Goal: Information Seeking & Learning: Learn about a topic

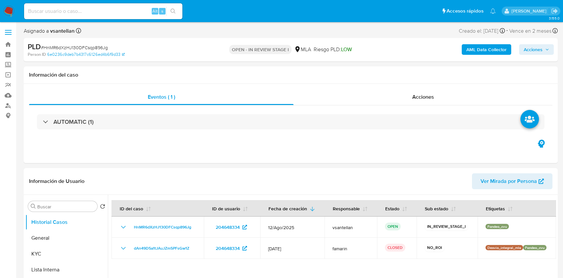
select select "10"
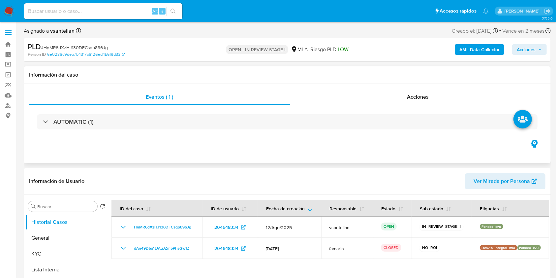
click at [281, 160] on div "Eventos ( 1 ) Acciones AUTOMATIC (1)" at bounding box center [287, 123] width 527 height 79
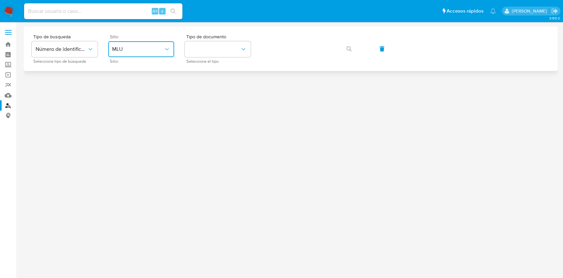
click at [136, 49] on span "MLU" at bounding box center [137, 49] width 51 height 7
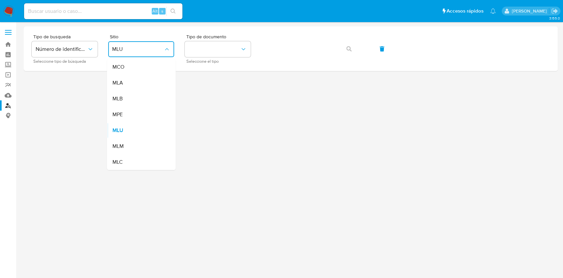
click at [130, 82] on div "MLA" at bounding box center [139, 83] width 54 height 16
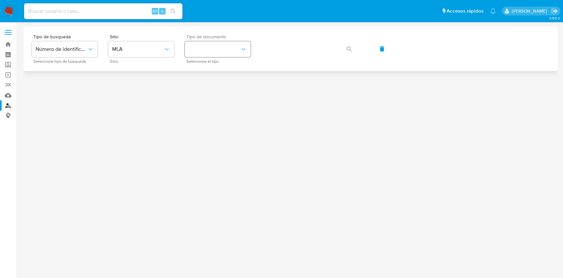
drag, startPoint x: 202, startPoint y: 58, endPoint x: 203, endPoint y: 54, distance: 3.6
click at [203, 55] on div "Tipo de documento Seleccione el tipo" at bounding box center [218, 48] width 66 height 29
click at [202, 52] on button "identificationType" at bounding box center [218, 49] width 66 height 16
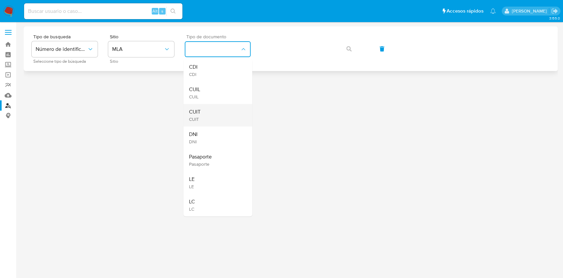
click at [207, 113] on div "CUIT CUIT" at bounding box center [216, 115] width 54 height 22
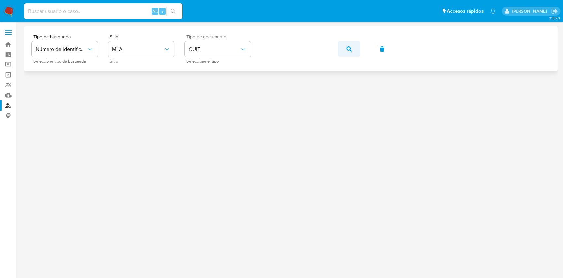
click at [356, 49] on button "button" at bounding box center [349, 49] width 22 height 16
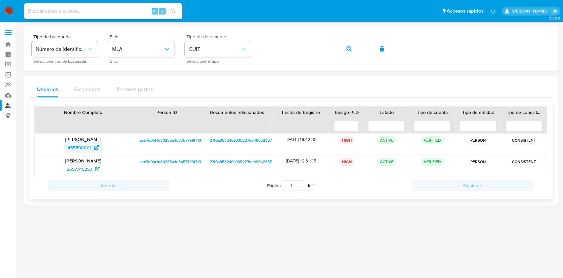
click at [79, 149] on span "435890001" at bounding box center [80, 147] width 24 height 11
click at [236, 59] on div "Tipo de busqueda Número de identificación Seleccione tipo de búsqueda Sitio MLA…" at bounding box center [291, 48] width 518 height 29
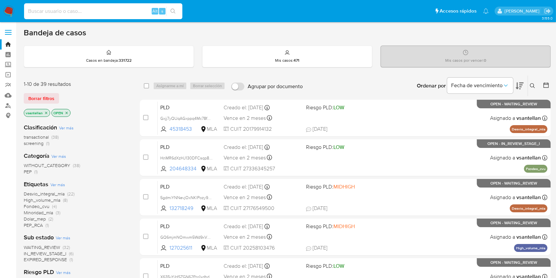
click at [75, 14] on input at bounding box center [103, 11] width 158 height 9
paste input "97119083"
type input "97119083"
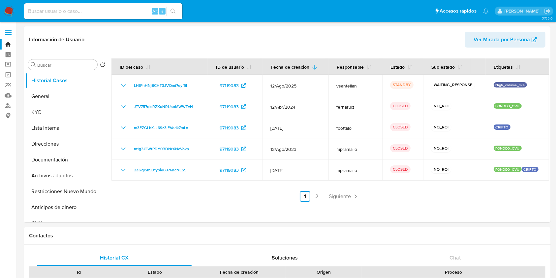
select select "10"
click at [69, 12] on input at bounding box center [103, 11] width 158 height 9
paste input "162182854"
type input "162182854"
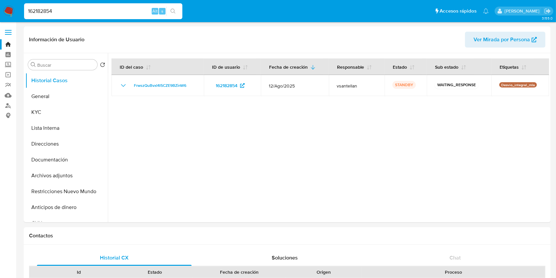
select select "10"
drag, startPoint x: 77, startPoint y: 9, endPoint x: 0, endPoint y: 10, distance: 76.9
click at [0, 10] on nav "Pausado Ver notificaciones 162182854 Alt s Accesos rápidos Presiona las siguien…" at bounding box center [278, 11] width 556 height 22
paste input "59169921"
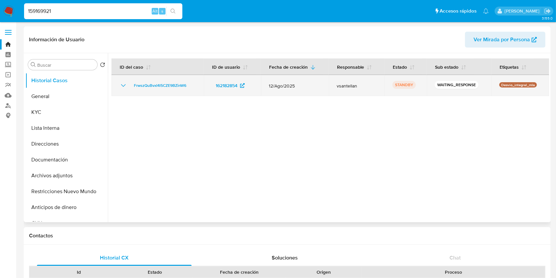
type input "159169921"
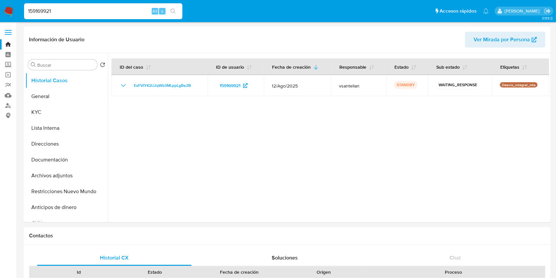
select select "10"
drag, startPoint x: 77, startPoint y: 8, endPoint x: 0, endPoint y: 15, distance: 76.9
click at [0, 15] on nav "Pausado Ver notificaciones 159169921 Alt s Accesos rápidos Presiona las siguien…" at bounding box center [278, 11] width 556 height 22
paste input "908528356"
type input "1908528356"
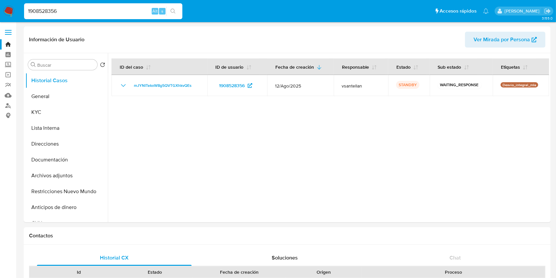
select select "10"
drag, startPoint x: 66, startPoint y: 7, endPoint x: 0, endPoint y: -14, distance: 69.5
paste input "813255194"
type input "813255194"
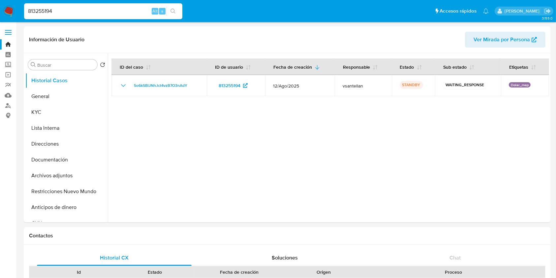
select select "10"
drag, startPoint x: 69, startPoint y: 11, endPoint x: 0, endPoint y: 3, distance: 69.1
click at [0, 3] on nav "Pausado Ver notificaciones 813255194 Alt s Accesos rápidos Presiona las siguien…" at bounding box center [278, 11] width 556 height 22
drag, startPoint x: 56, startPoint y: 11, endPoint x: 0, endPoint y: -9, distance: 59.8
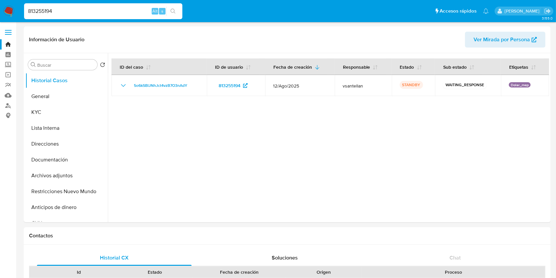
paste input "183939862"
type input "183939862"
select select "10"
drag, startPoint x: 75, startPoint y: 14, endPoint x: 0, endPoint y: 11, distance: 75.3
click at [0, 11] on nav "Pausado Ver notificaciones 183939862 Alt s Accesos rápidos Presiona las siguien…" at bounding box center [278, 11] width 556 height 22
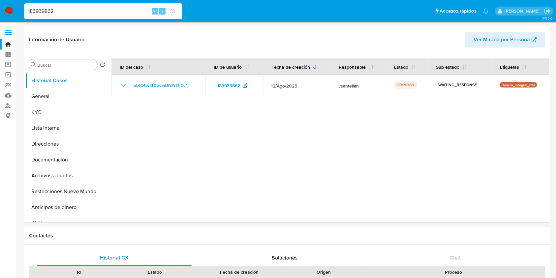
paste input "35657390"
type input "35657390"
select select "10"
drag, startPoint x: 0, startPoint y: 4, endPoint x: 0, endPoint y: -6, distance: 9.9
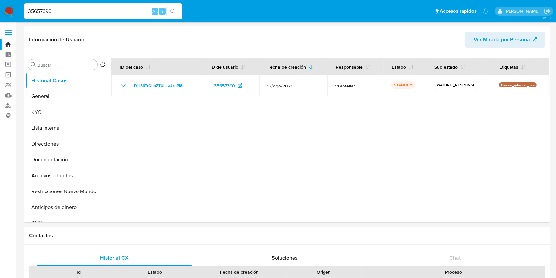
paste input "69737464"
type input "69737464"
select select "10"
click at [12, 11] on img at bounding box center [8, 11] width 11 height 11
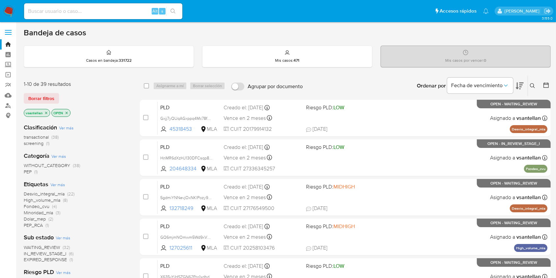
click at [533, 83] on icon at bounding box center [532, 85] width 5 height 5
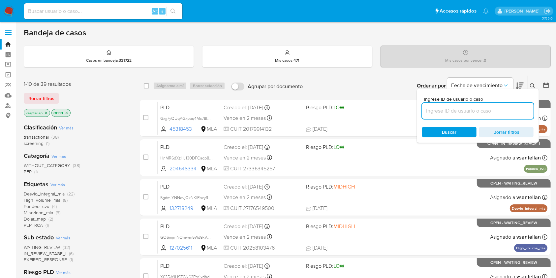
click at [492, 112] on input at bounding box center [478, 111] width 112 height 9
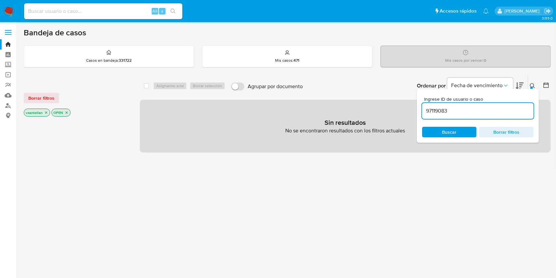
click at [535, 86] on icon at bounding box center [532, 85] width 5 height 5
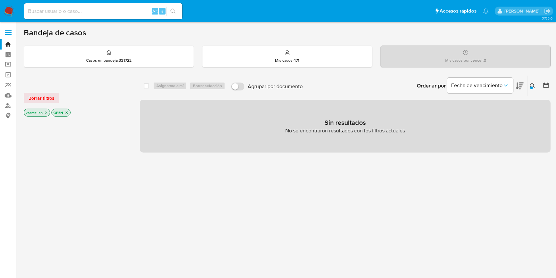
click at [67, 114] on p "OPEN" at bounding box center [61, 112] width 18 height 7
click at [66, 112] on icon "close-filter" at bounding box center [67, 113] width 4 height 4
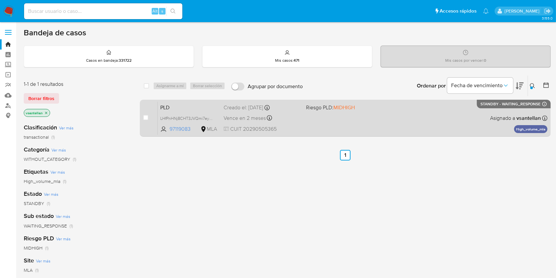
click at [460, 115] on div "PLD LHfPnHNj8CHT3JVQmi7eyf5I 97119083 MLA Riesgo PLD: MIDHIGH Creado el: 12/08/…" at bounding box center [353, 117] width 390 height 33
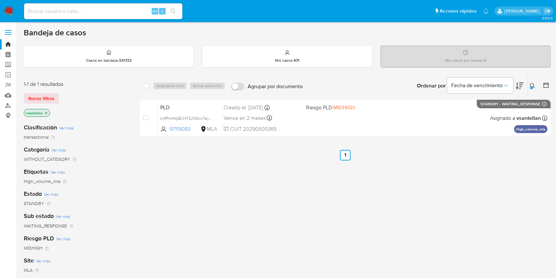
click at [530, 83] on icon at bounding box center [532, 85] width 5 height 5
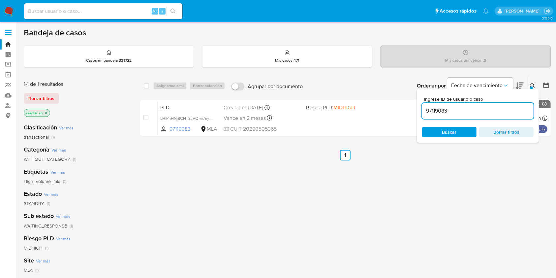
click at [480, 108] on input "97119083" at bounding box center [478, 111] width 112 height 9
click at [532, 85] on icon at bounding box center [532, 85] width 5 height 5
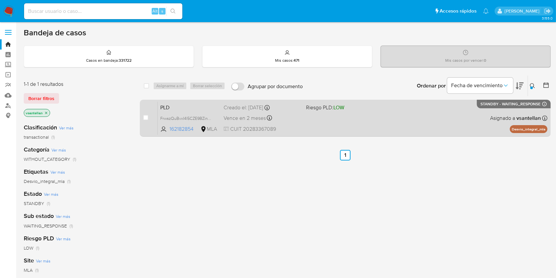
click at [424, 115] on div "PLD FrwszQuBvxI4l5CZE9BZinW6 162182854 MLA Riesgo PLD: LOW Creado el: 12/08/202…" at bounding box center [353, 117] width 390 height 33
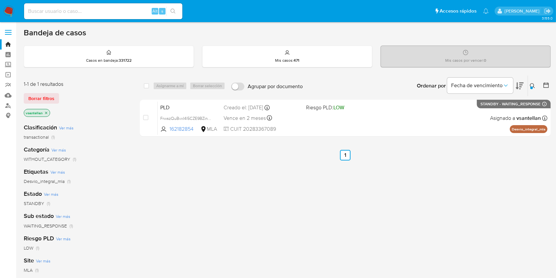
click at [535, 85] on icon at bounding box center [532, 85] width 5 height 5
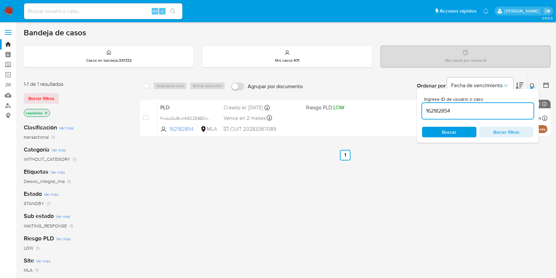
click at [491, 110] on input "162182854" at bounding box center [478, 111] width 112 height 9
click at [533, 86] on icon at bounding box center [532, 85] width 5 height 5
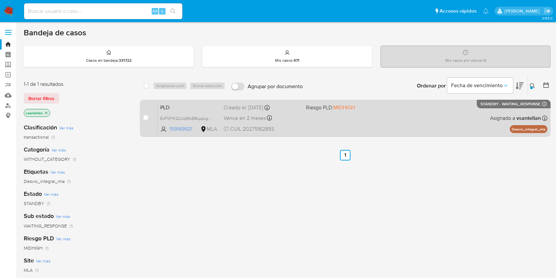
click at [379, 126] on div "PLD ExFVIYK2LUqWb3MLppLgBe2B 159169921 MLA Riesgo PLD: MIDHIGH Creado el: 12/08…" at bounding box center [353, 117] width 390 height 33
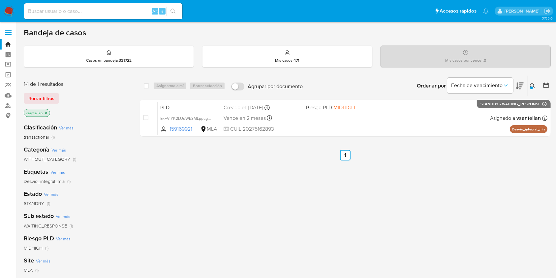
click at [530, 86] on button at bounding box center [533, 86] width 11 height 8
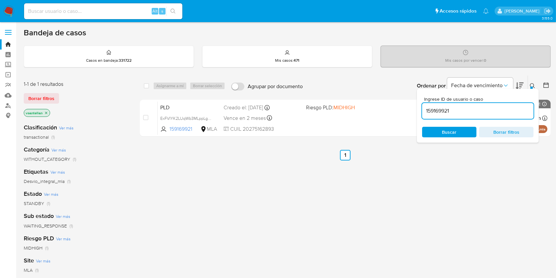
click at [494, 114] on input "159169921" at bounding box center [478, 111] width 112 height 9
click at [533, 85] on icon at bounding box center [532, 85] width 5 height 5
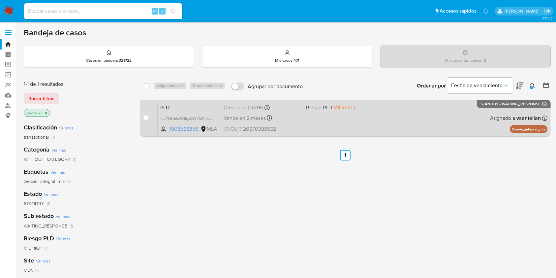
click at [434, 115] on div "PLD mJYNITekxW8g5QVTGXhkvQEs 1908528356 MLA Riesgo PLD: MIDHIGH Creado el: 12/0…" at bounding box center [353, 117] width 390 height 33
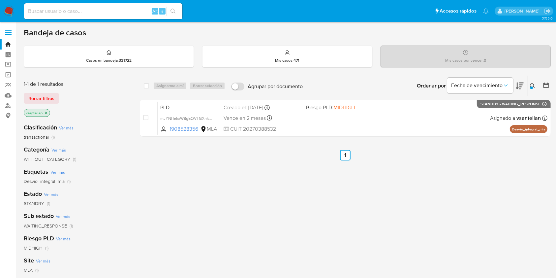
click at [534, 86] on icon at bounding box center [532, 85] width 5 height 5
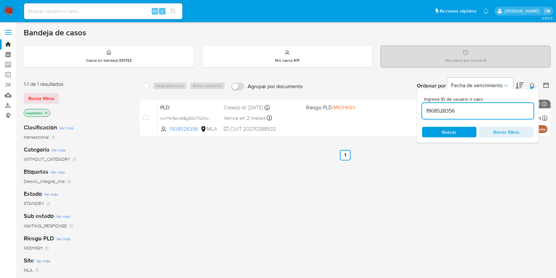
click at [483, 111] on input "1908528356" at bounding box center [478, 111] width 112 height 9
click at [484, 111] on input "1908528356" at bounding box center [478, 111] width 112 height 9
type input "813255194"
click at [532, 84] on icon at bounding box center [532, 85] width 5 height 5
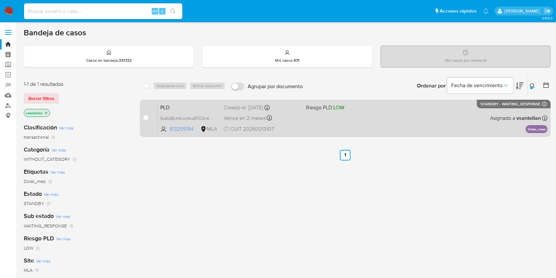
click at [444, 131] on div "PLD 5o6kSBlJNhJct4vzB7O3nAdY 813255194 MLA Riesgo PLD: LOW Creado el: 12/08/202…" at bounding box center [353, 117] width 390 height 33
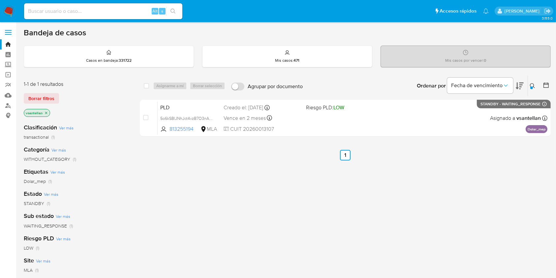
click at [10, 12] on img at bounding box center [8, 11] width 11 height 11
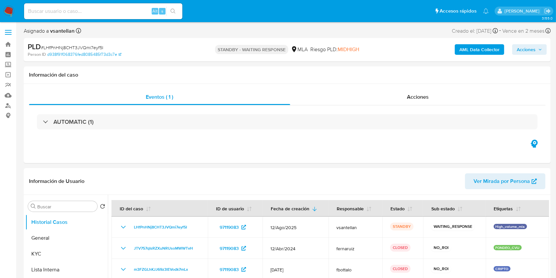
select select "10"
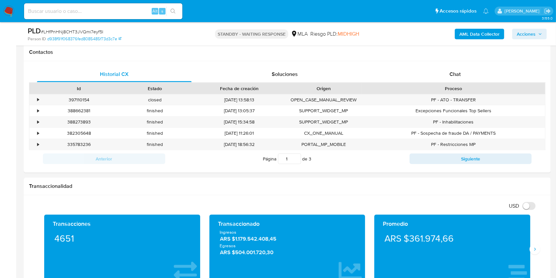
scroll to position [306, 0]
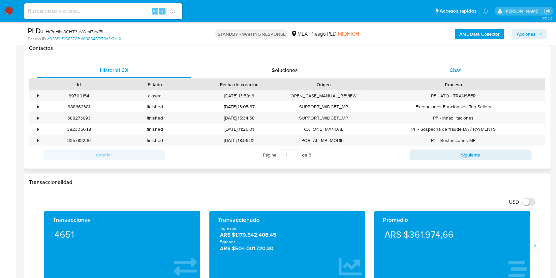
click at [467, 75] on div "Chat" at bounding box center [455, 70] width 155 height 16
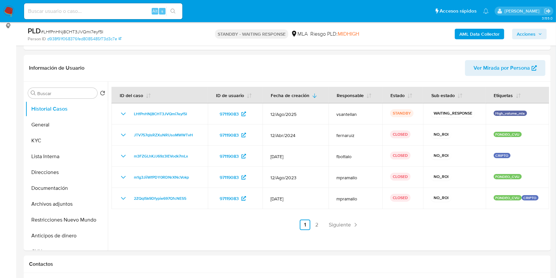
scroll to position [91, 0]
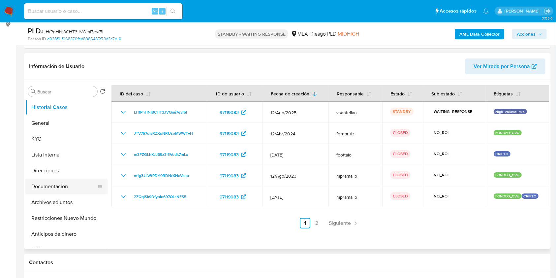
click at [43, 189] on button "Documentación" at bounding box center [63, 187] width 77 height 16
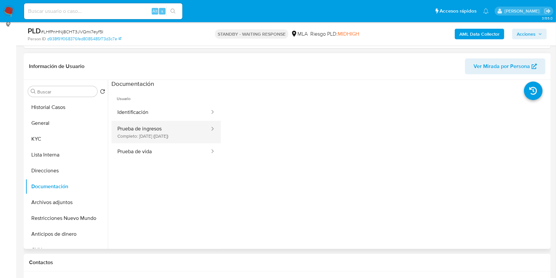
click at [172, 127] on button "Prueba de ingresos Completo: 11/01/2024 (hace 2 años)" at bounding box center [161, 132] width 99 height 22
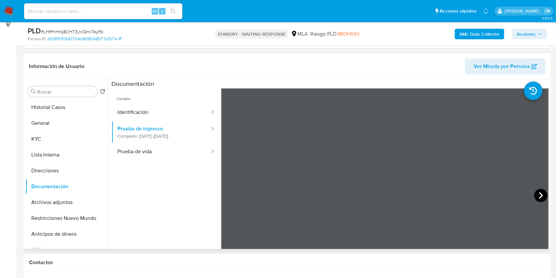
click at [539, 192] on icon at bounding box center [541, 195] width 13 height 13
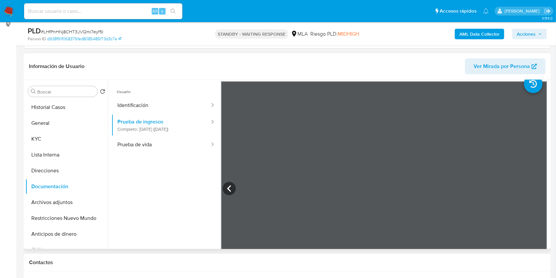
scroll to position [0, 0]
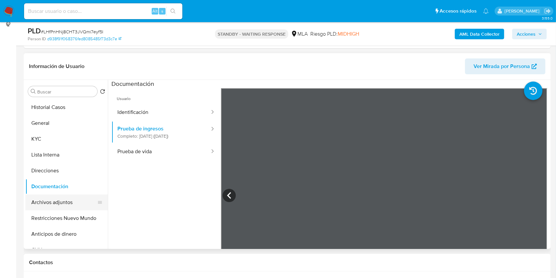
click at [52, 196] on button "Archivos adjuntos" at bounding box center [63, 202] width 77 height 16
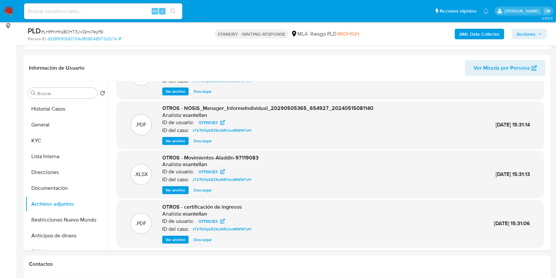
scroll to position [55, 0]
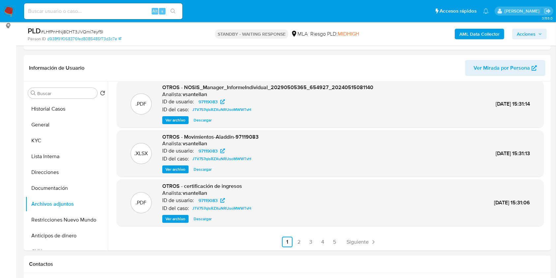
click at [173, 218] on span "Ver archivo" at bounding box center [176, 218] width 20 height 7
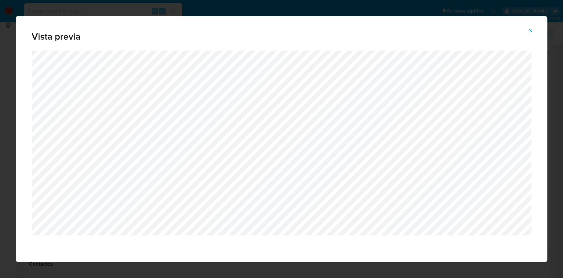
click at [528, 28] on span "Attachment preview" at bounding box center [530, 30] width 5 height 9
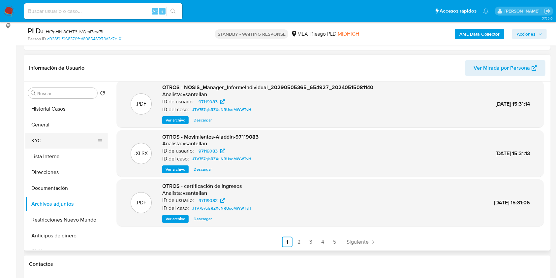
click at [52, 144] on button "KYC" at bounding box center [63, 141] width 77 height 16
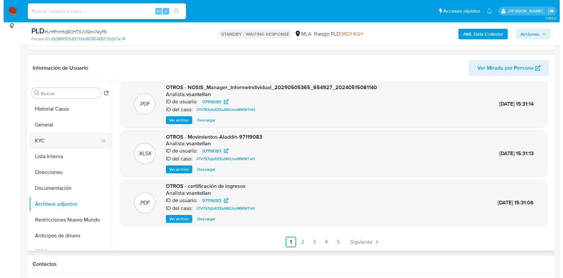
scroll to position [0, 0]
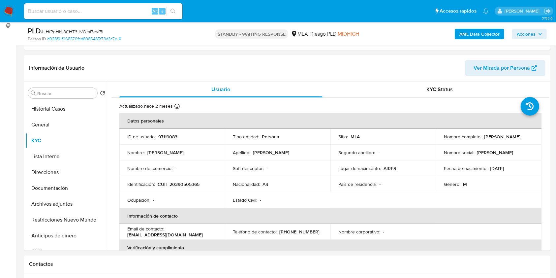
click at [465, 33] on b "AML Data Collector" at bounding box center [480, 34] width 40 height 11
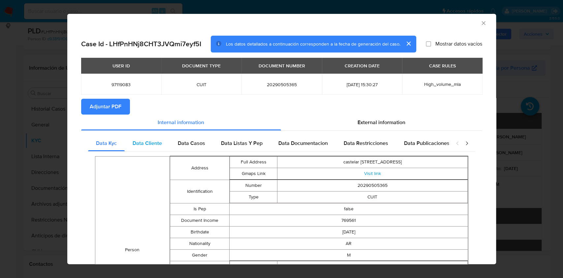
click at [158, 142] on span "Data Cliente" at bounding box center [147, 143] width 29 height 8
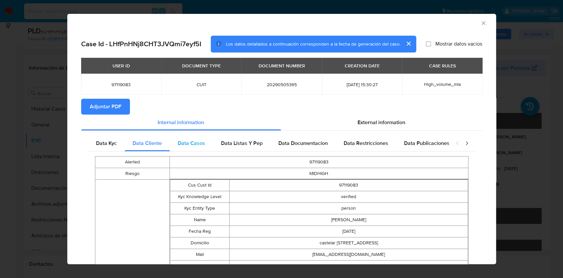
click at [203, 142] on span "Data Casos" at bounding box center [191, 143] width 27 height 8
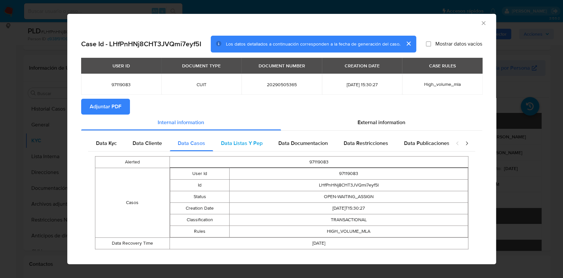
click at [261, 142] on div "Data Listas Y Pep" at bounding box center [241, 143] width 57 height 16
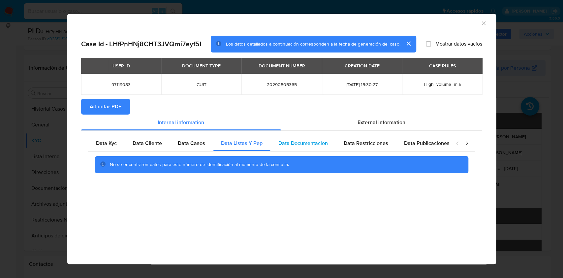
click at [312, 144] on span "Data Documentacion" at bounding box center [303, 143] width 49 height 8
click at [369, 147] on span "Data Restricciones" at bounding box center [366, 143] width 45 height 8
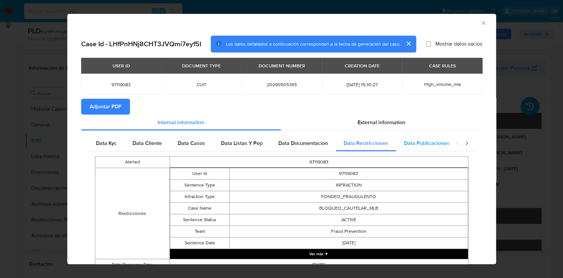
click at [425, 148] on div "Data Publicaciones" at bounding box center [426, 143] width 61 height 16
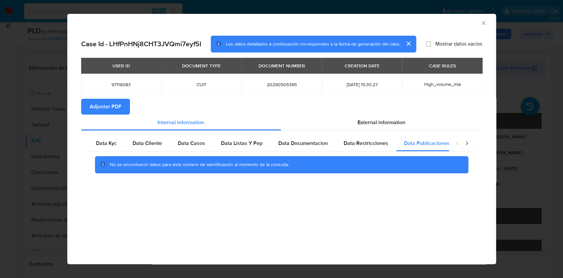
click at [467, 143] on icon "closure-recommendation-modal" at bounding box center [467, 144] width 2 height 4
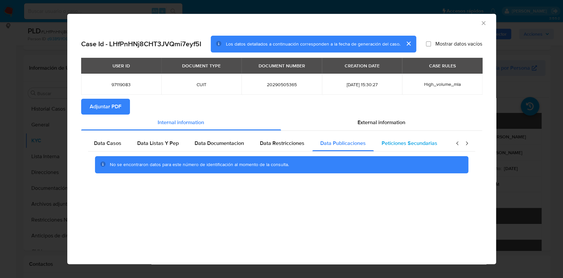
scroll to position [0, 129]
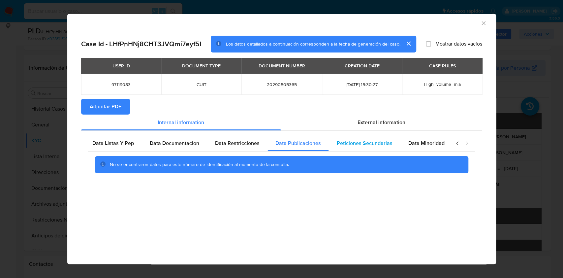
click at [382, 145] on span "Peticiones Secundarias" at bounding box center [365, 143] width 56 height 8
click at [423, 141] on span "Data Minoridad" at bounding box center [427, 143] width 36 height 8
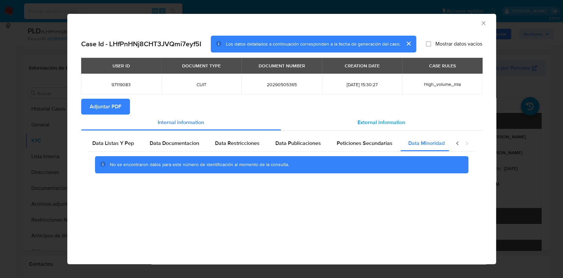
click at [409, 123] on div "External information" at bounding box center [381, 123] width 201 height 16
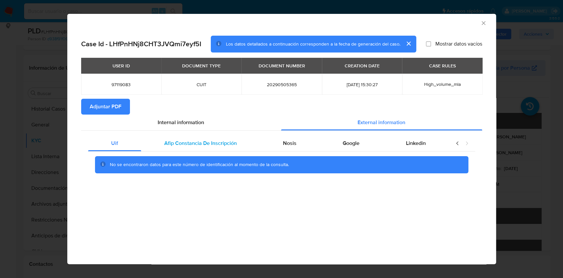
scroll to position [0, 0]
click at [198, 141] on span "Afip Constancia De Inscripción" at bounding box center [200, 143] width 73 height 8
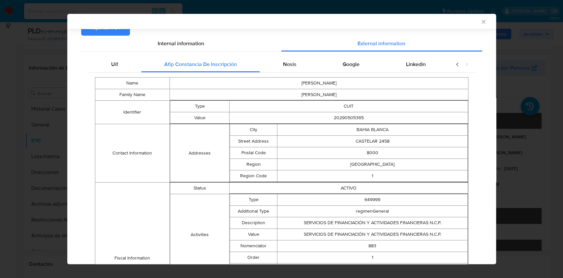
scroll to position [7, 0]
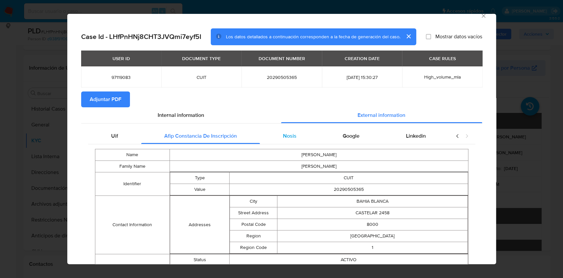
click at [272, 128] on div "Nosis" at bounding box center [290, 136] width 60 height 16
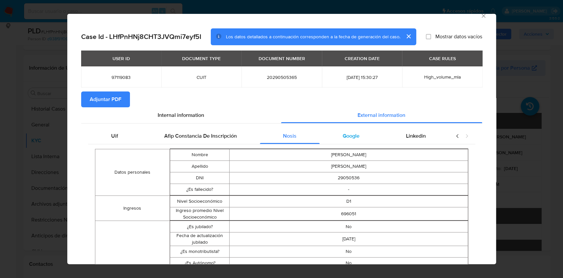
click at [348, 137] on span "Google" at bounding box center [351, 136] width 17 height 8
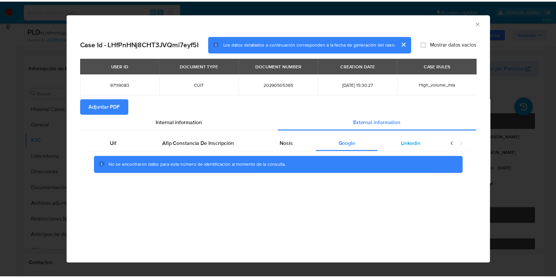
scroll to position [0, 0]
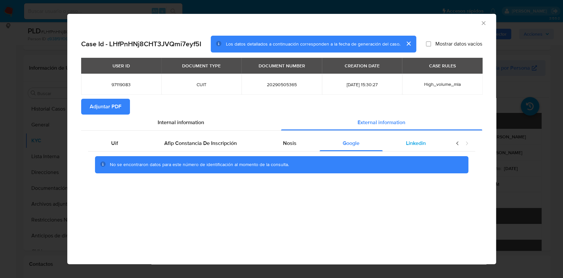
click at [419, 150] on div "Linkedin" at bounding box center [416, 143] width 66 height 16
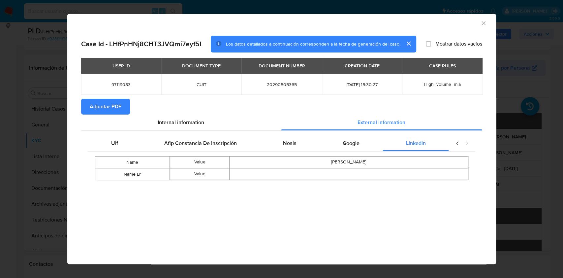
click at [111, 111] on span "Adjuntar PDF" at bounding box center [106, 106] width 32 height 15
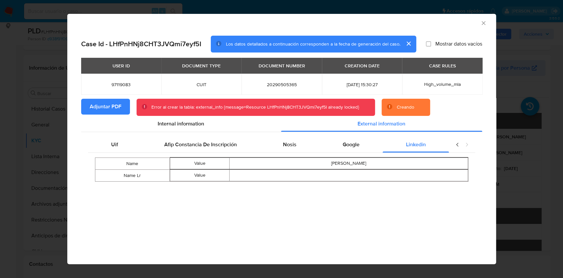
click at [343, 106] on div "Error al crear la tabla: external_info {message=Resource LHfPnHNj8CHT3JVQmi7eyf…" at bounding box center [255, 107] width 208 height 7
click at [480, 23] on icon "Cerrar ventana" at bounding box center [483, 23] width 7 height 7
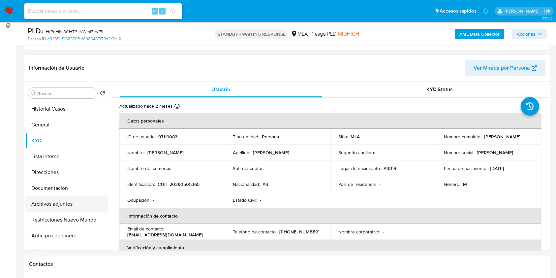
click at [59, 208] on button "Archivos adjuntos" at bounding box center [63, 204] width 77 height 16
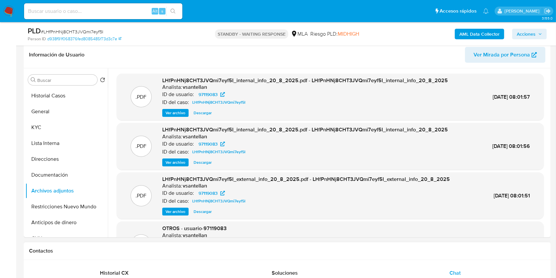
scroll to position [90, 0]
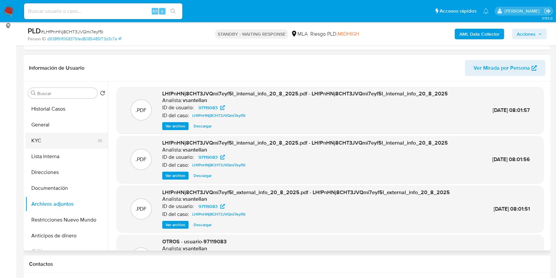
click at [68, 140] on button "KYC" at bounding box center [63, 141] width 77 height 16
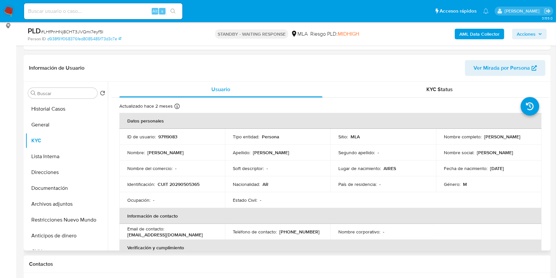
click at [194, 186] on p "CUIT 20290505365" at bounding box center [179, 184] width 42 height 6
copy p "20290505365"
drag, startPoint x: 188, startPoint y: 206, endPoint x: 191, endPoint y: 186, distance: 20.4
click at [188, 205] on td "Ocupación : -" at bounding box center [172, 200] width 106 height 16
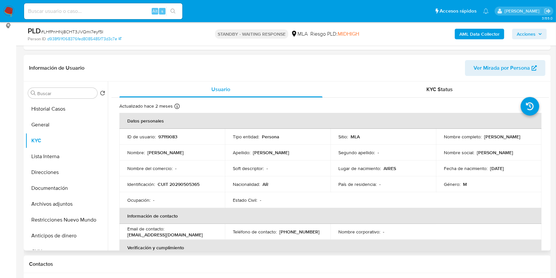
click at [191, 185] on p "CUIT 20290505365" at bounding box center [179, 184] width 42 height 6
copy p "20290505365"
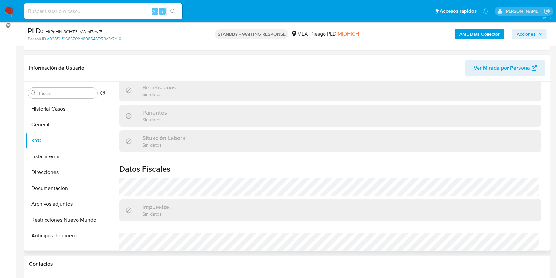
scroll to position [341, 0]
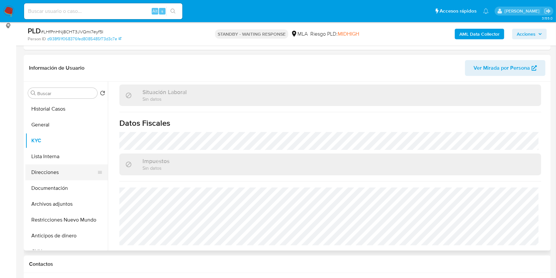
click at [54, 173] on button "Direcciones" at bounding box center [63, 172] width 77 height 16
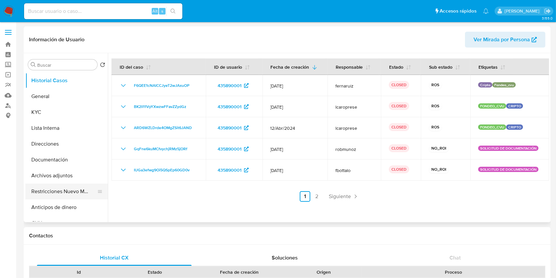
select select "10"
click at [75, 193] on button "Restricciones Nuevo Mundo" at bounding box center [63, 191] width 77 height 16
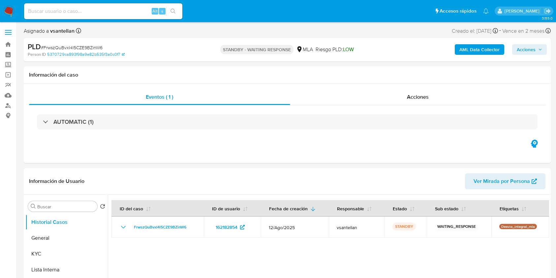
select select "10"
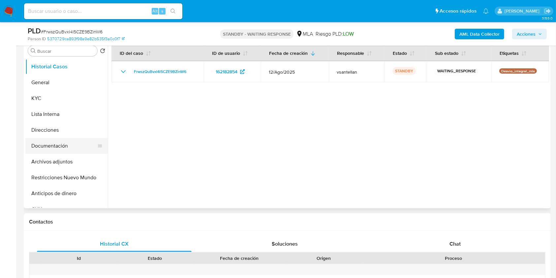
click at [64, 148] on button "Documentación" at bounding box center [63, 146] width 77 height 16
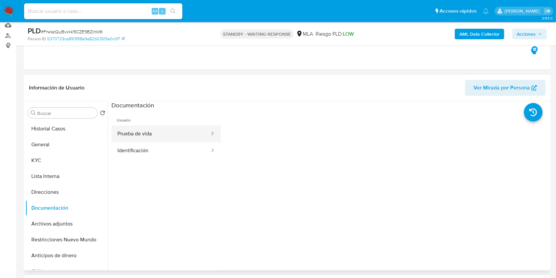
scroll to position [88, 0]
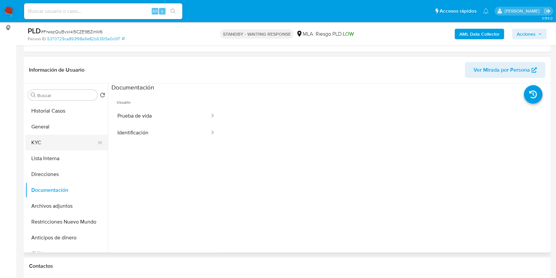
click at [52, 143] on button "KYC" at bounding box center [63, 143] width 77 height 16
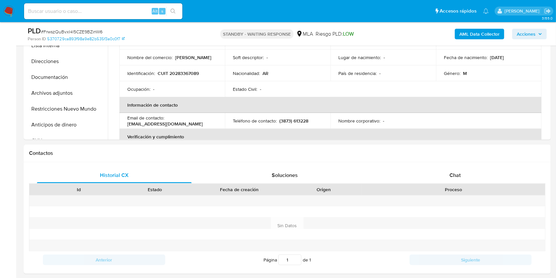
scroll to position [210, 0]
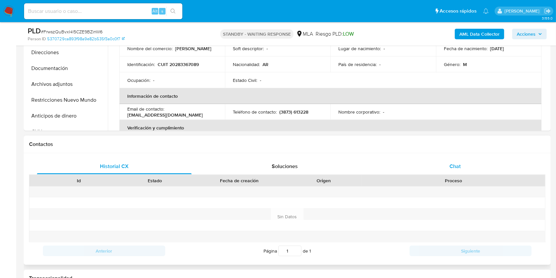
drag, startPoint x: 470, startPoint y: 154, endPoint x: 471, endPoint y: 164, distance: 10.3
click at [469, 156] on div "Historial CX Soluciones Chat Id Estado Fecha de creación Origen Proceso Anterio…" at bounding box center [287, 209] width 527 height 112
drag, startPoint x: 473, startPoint y: 172, endPoint x: 480, endPoint y: 168, distance: 8.9
click at [474, 173] on div "Chat" at bounding box center [455, 166] width 155 height 16
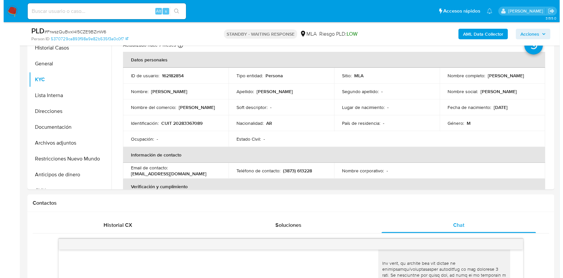
scroll to position [82, 0]
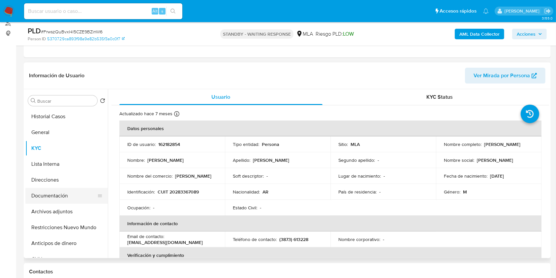
click at [53, 191] on button "Documentación" at bounding box center [63, 196] width 77 height 16
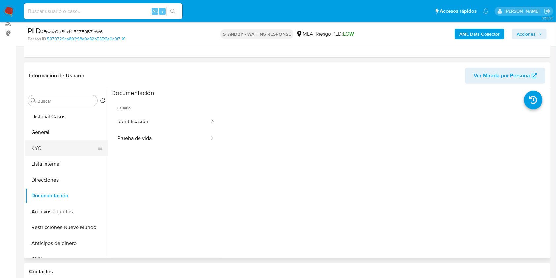
click at [57, 148] on button "KYC" at bounding box center [63, 148] width 77 height 16
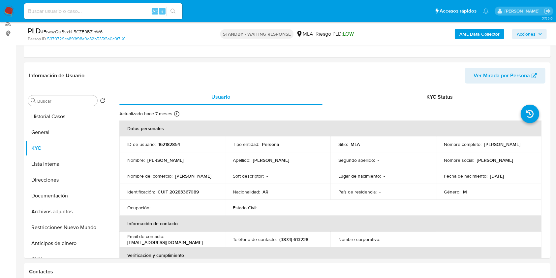
click at [465, 30] on b "AML Data Collector" at bounding box center [480, 34] width 40 height 11
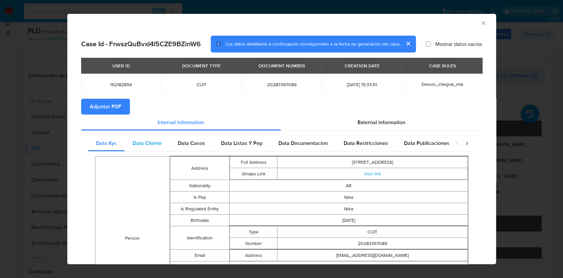
drag, startPoint x: 154, startPoint y: 143, endPoint x: 169, endPoint y: 142, distance: 15.3
click at [153, 144] on span "Data Cliente" at bounding box center [147, 143] width 29 height 8
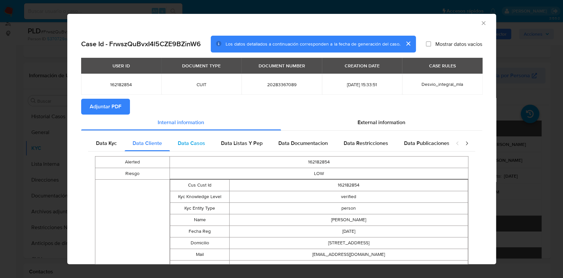
click at [181, 140] on span "Data Casos" at bounding box center [191, 143] width 27 height 8
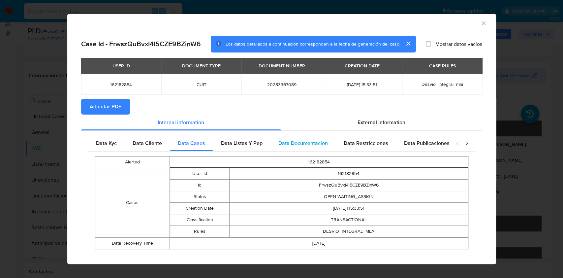
drag, startPoint x: 241, startPoint y: 144, endPoint x: 280, endPoint y: 144, distance: 39.6
click at [243, 144] on span "Data Listas Y Pep" at bounding box center [242, 143] width 42 height 8
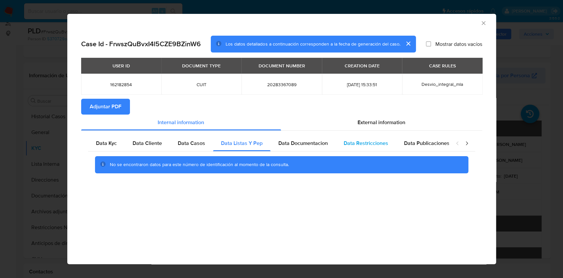
drag, startPoint x: 290, startPoint y: 143, endPoint x: 350, endPoint y: 139, distance: 60.8
click at [296, 139] on span "Data Documentacion" at bounding box center [303, 143] width 49 height 8
drag, startPoint x: 382, startPoint y: 143, endPoint x: 445, endPoint y: 154, distance: 64.5
click at [382, 143] on span "Data Restricciones" at bounding box center [366, 143] width 45 height 8
click at [446, 146] on span "Data Publicaciones" at bounding box center [427, 143] width 46 height 8
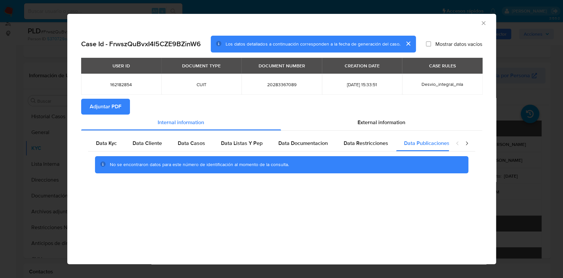
click at [465, 140] on icon "closure-recommendation-modal" at bounding box center [467, 143] width 7 height 7
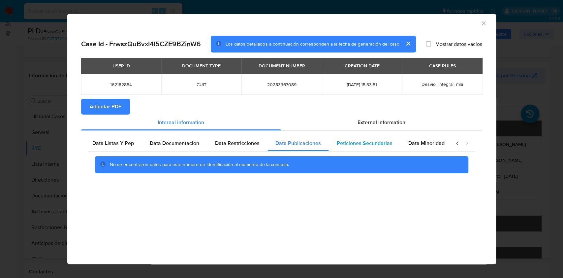
drag, startPoint x: 381, startPoint y: 145, endPoint x: 385, endPoint y: 145, distance: 4.3
click at [381, 145] on span "Peticiones Secundarias" at bounding box center [365, 143] width 56 height 8
click at [404, 144] on div "Data Minoridad" at bounding box center [427, 143] width 52 height 16
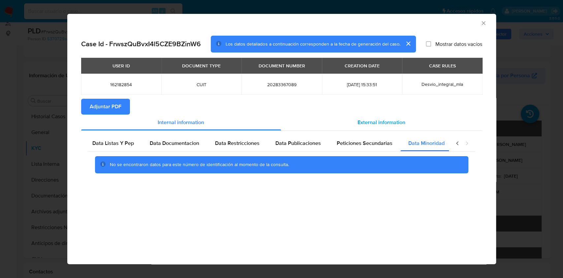
click at [366, 117] on div "External information" at bounding box center [381, 123] width 201 height 16
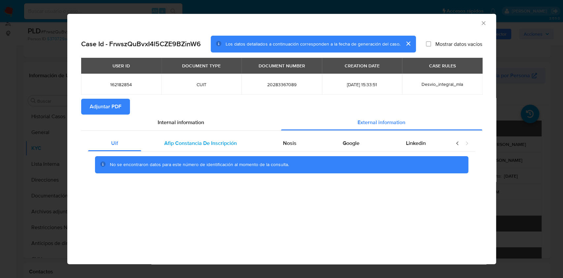
click at [220, 139] on div "Afip Constancia De Inscripción" at bounding box center [200, 143] width 119 height 16
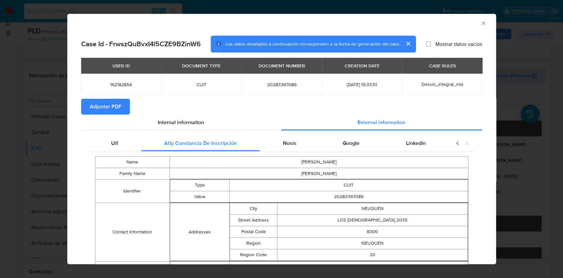
scroll to position [30, 0]
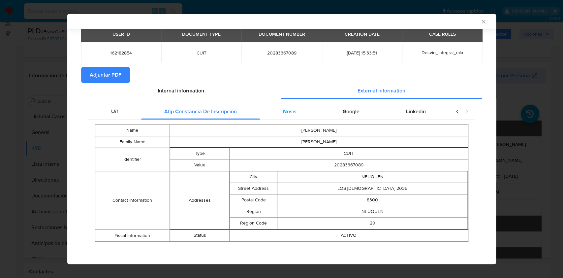
drag, startPoint x: 269, startPoint y: 115, endPoint x: 277, endPoint y: 114, distance: 8.3
click at [269, 114] on div "Nosis" at bounding box center [290, 112] width 60 height 16
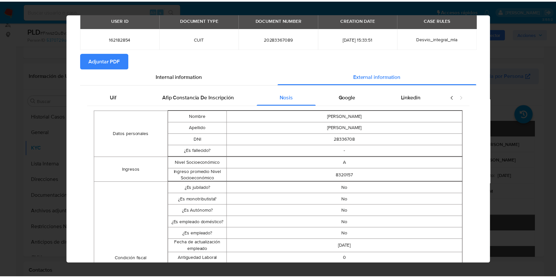
scroll to position [0, 0]
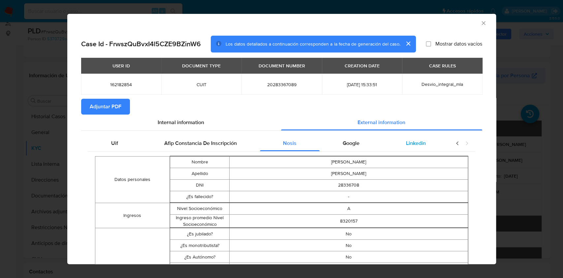
drag, startPoint x: 367, startPoint y: 144, endPoint x: 403, endPoint y: 148, distance: 35.9
click at [367, 144] on div "Google" at bounding box center [351, 143] width 63 height 16
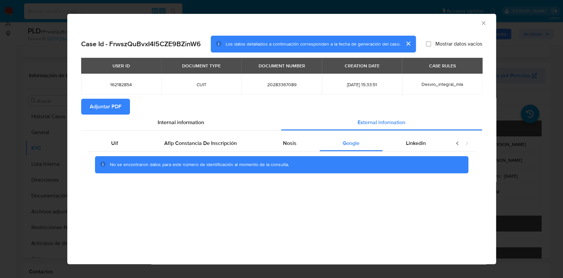
click at [415, 152] on div "No se encontraron datos para este número de identificación al momento de la con…" at bounding box center [281, 164] width 387 height 26
click at [415, 138] on div "Linkedin" at bounding box center [416, 143] width 66 height 16
click at [111, 104] on span "Adjuntar PDF" at bounding box center [106, 106] width 32 height 15
click at [514, 137] on div "AML Data Collector Case Id - FrwszQuBvxI4l5CZE9BZinW6 Los datos detallados a co…" at bounding box center [281, 139] width 563 height 278
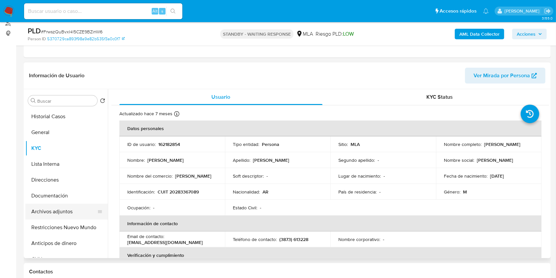
click at [83, 216] on button "Archivos adjuntos" at bounding box center [63, 212] width 77 height 16
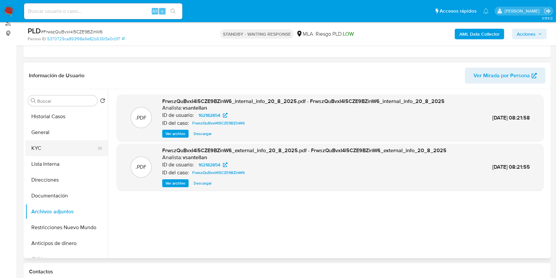
click at [55, 147] on button "KYC" at bounding box center [63, 148] width 77 height 16
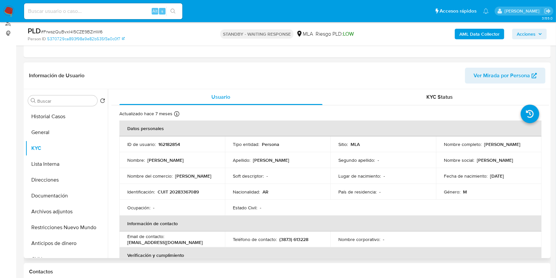
click at [177, 191] on p "CUIT 20283367089" at bounding box center [178, 192] width 41 height 6
copy p "20283367089"
click at [57, 197] on button "Documentación" at bounding box center [63, 196] width 77 height 16
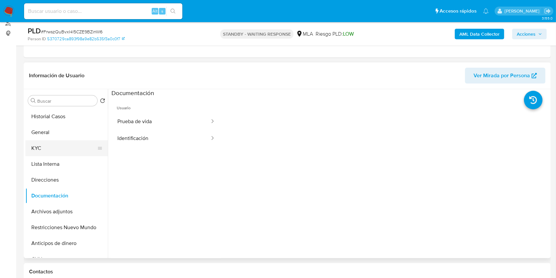
click at [38, 145] on button "KYC" at bounding box center [63, 148] width 77 height 16
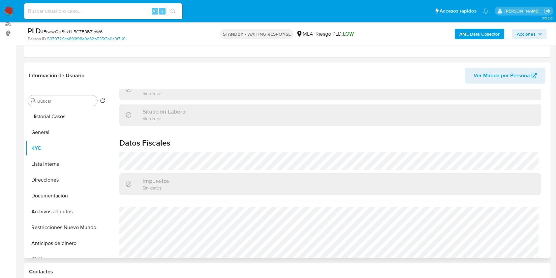
scroll to position [347, 0]
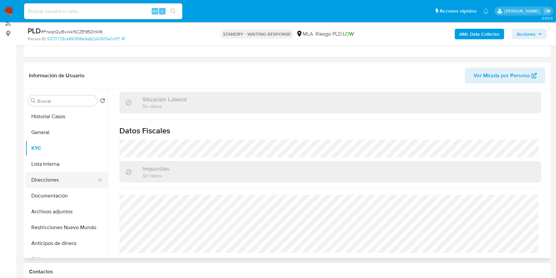
click at [54, 181] on button "Direcciones" at bounding box center [63, 180] width 77 height 16
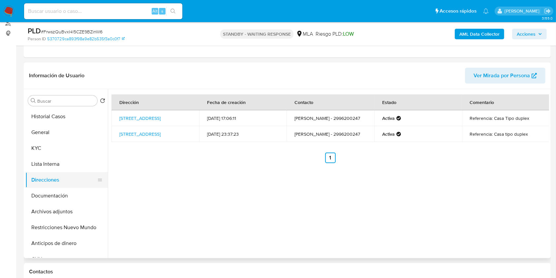
drag, startPoint x: 51, startPoint y: 197, endPoint x: 48, endPoint y: 174, distance: 23.3
click at [51, 197] on button "Documentación" at bounding box center [66, 196] width 82 height 16
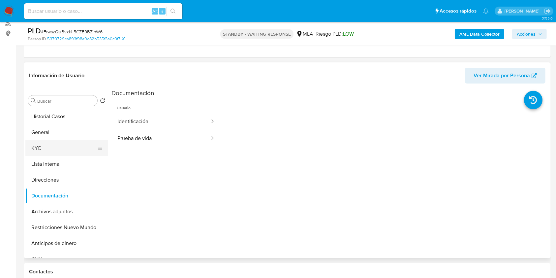
click at [39, 145] on button "KYC" at bounding box center [63, 148] width 77 height 16
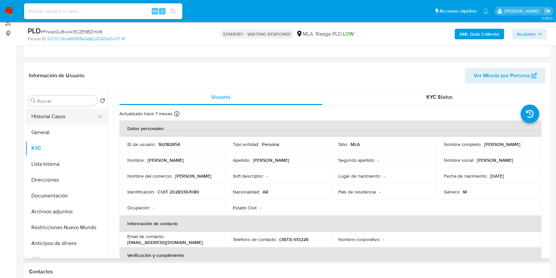
click at [52, 113] on button "Historial Casos" at bounding box center [63, 117] width 77 height 16
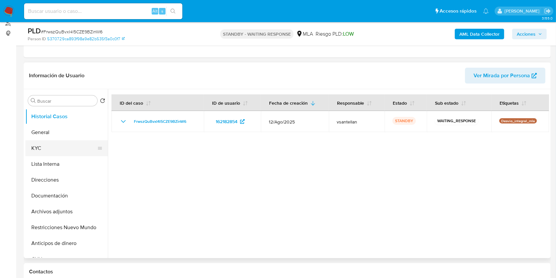
click at [48, 146] on button "KYC" at bounding box center [63, 148] width 77 height 16
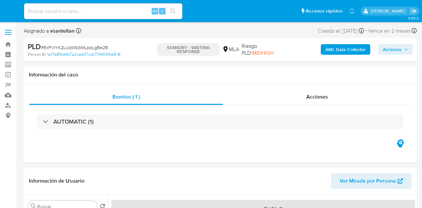
select select "10"
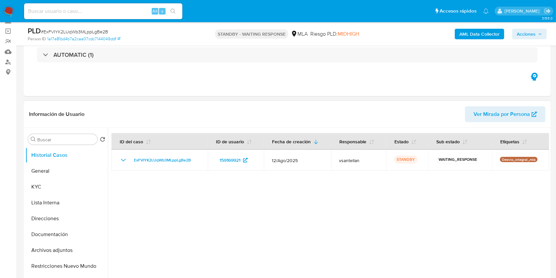
scroll to position [44, 0]
click at [67, 208] on button "Documentación" at bounding box center [63, 234] width 77 height 16
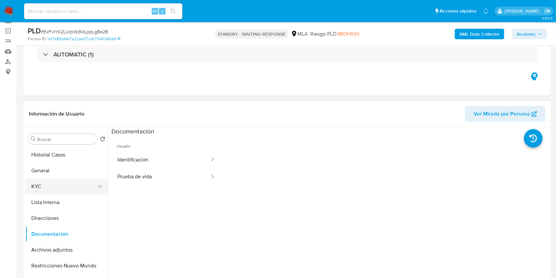
click at [49, 182] on button "KYC" at bounding box center [63, 187] width 77 height 16
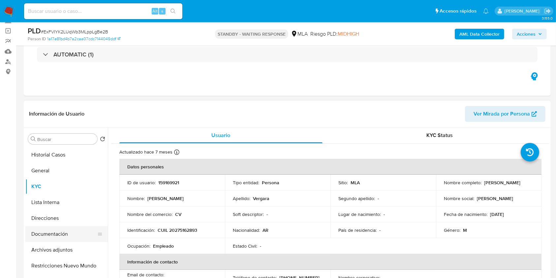
click at [77, 208] on button "Documentación" at bounding box center [63, 234] width 77 height 16
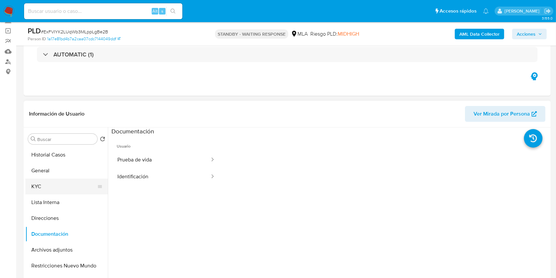
click at [34, 185] on button "KYC" at bounding box center [63, 187] width 77 height 16
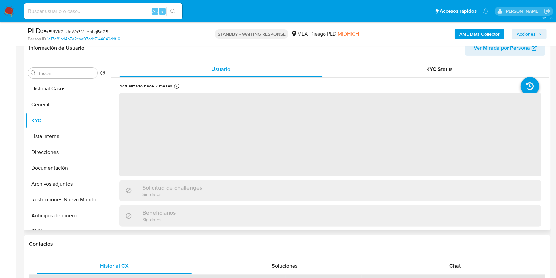
scroll to position [132, 0]
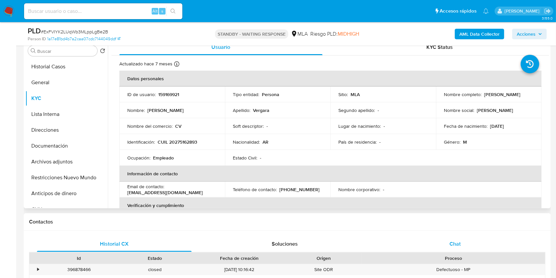
click at [422, 208] on div "Chat" at bounding box center [455, 244] width 155 height 16
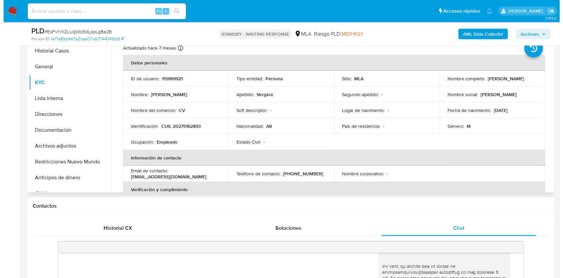
scroll to position [124, 0]
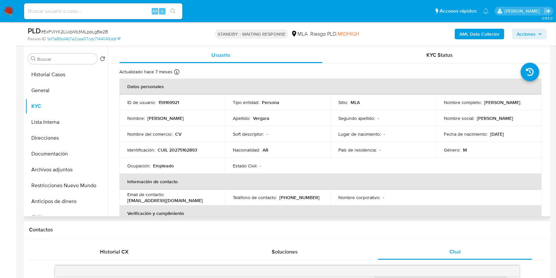
click at [422, 33] on b "AML Data Collector" at bounding box center [480, 34] width 40 height 11
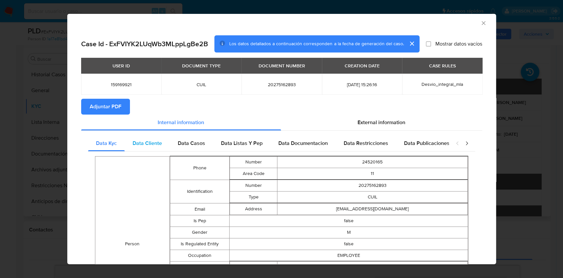
click at [149, 148] on div "Data Cliente" at bounding box center [147, 143] width 45 height 16
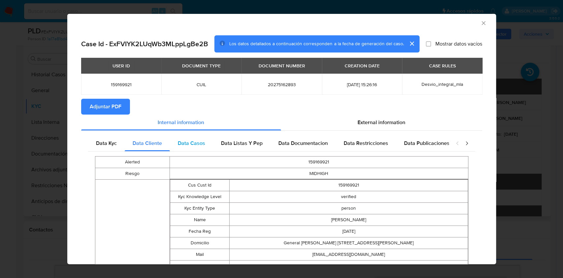
drag, startPoint x: 189, startPoint y: 142, endPoint x: 198, endPoint y: 143, distance: 9.3
click at [190, 142] on span "Data Casos" at bounding box center [191, 143] width 27 height 8
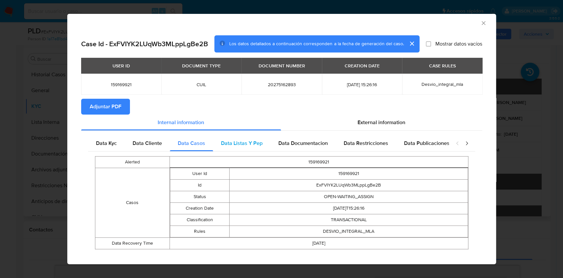
click at [226, 144] on span "Data Listas Y Pep" at bounding box center [242, 143] width 42 height 8
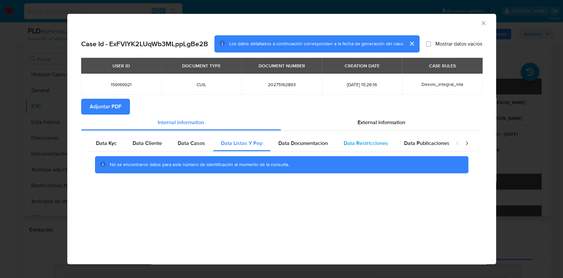
drag, startPoint x: 315, startPoint y: 139, endPoint x: 345, endPoint y: 144, distance: 30.1
click at [315, 140] on span "Data Documentacion" at bounding box center [303, 143] width 49 height 8
click at [347, 144] on span "Data Restricciones" at bounding box center [366, 143] width 45 height 8
drag, startPoint x: 407, startPoint y: 138, endPoint x: 434, endPoint y: 145, distance: 28.0
click at [407, 138] on div "Data Publicaciones" at bounding box center [426, 143] width 61 height 16
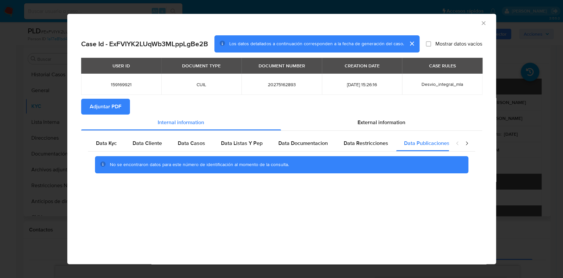
click at [422, 142] on div "closure-recommendation-modal" at bounding box center [462, 143] width 26 height 16
click at [422, 142] on icon "closure-recommendation-modal" at bounding box center [467, 143] width 7 height 7
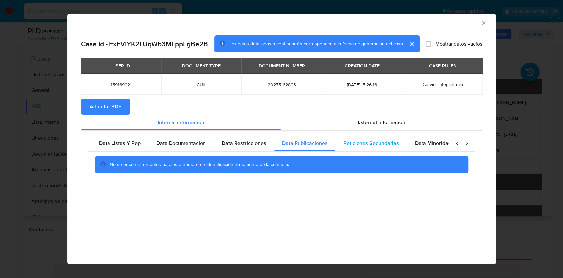
scroll to position [0, 129]
click at [385, 144] on span "Peticiones Secundarias" at bounding box center [365, 143] width 56 height 8
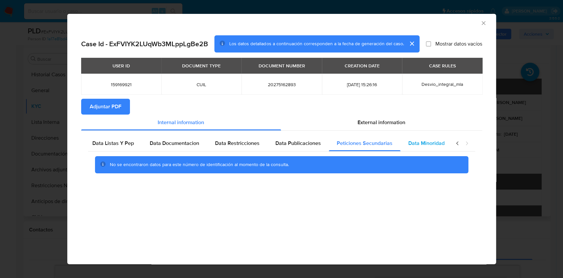
click at [415, 149] on div "Data Minoridad" at bounding box center [427, 143] width 52 height 16
drag, startPoint x: 387, startPoint y: 119, endPoint x: 378, endPoint y: 126, distance: 12.1
click at [387, 118] on span "External information" at bounding box center [382, 122] width 48 height 8
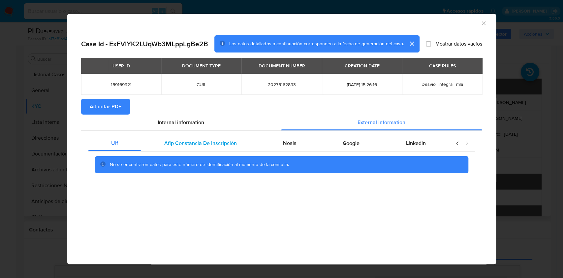
scroll to position [0, 0]
click at [190, 145] on span "Afip Constancia De Inscripción" at bounding box center [200, 143] width 73 height 8
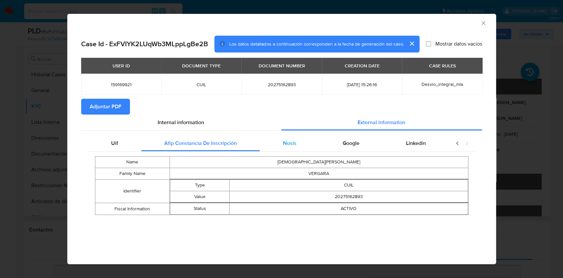
drag, startPoint x: 298, startPoint y: 140, endPoint x: 311, endPoint y: 145, distance: 13.9
click at [298, 140] on div "Nosis" at bounding box center [290, 143] width 60 height 16
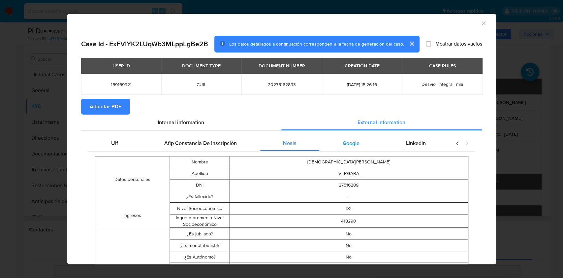
click at [331, 144] on div "Google" at bounding box center [351, 143] width 63 height 16
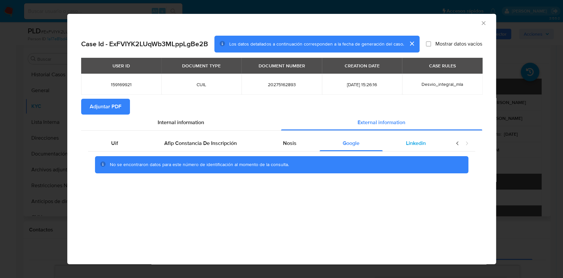
click at [391, 143] on div "Linkedin" at bounding box center [416, 143] width 66 height 16
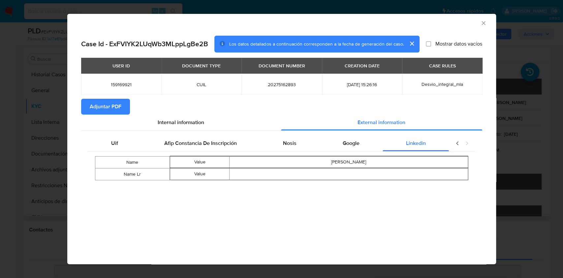
click at [110, 111] on span "Adjuntar PDF" at bounding box center [106, 106] width 32 height 15
click at [422, 23] on icon "Cerrar ventana" at bounding box center [483, 23] width 7 height 7
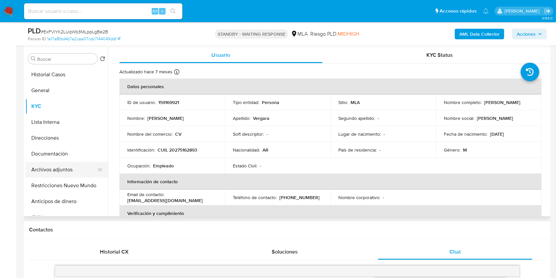
click at [42, 167] on button "Archivos adjuntos" at bounding box center [63, 170] width 77 height 16
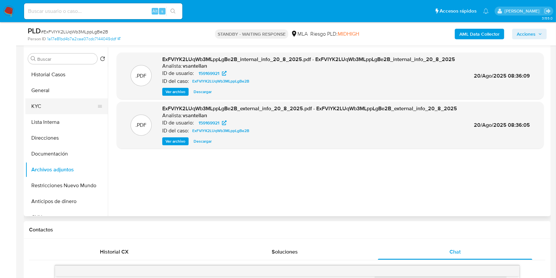
click at [54, 104] on button "KYC" at bounding box center [63, 106] width 77 height 16
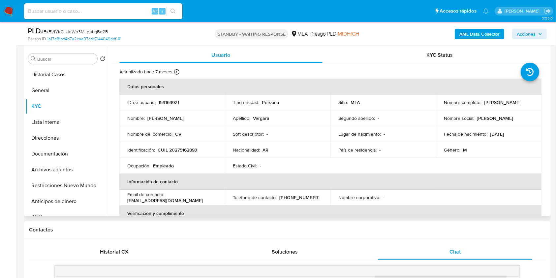
click at [178, 147] on p "CUIL 20275162893" at bounding box center [178, 150] width 40 height 6
copy p "20275162893"
click at [422, 38] on b "AML Data Collector" at bounding box center [480, 34] width 40 height 11
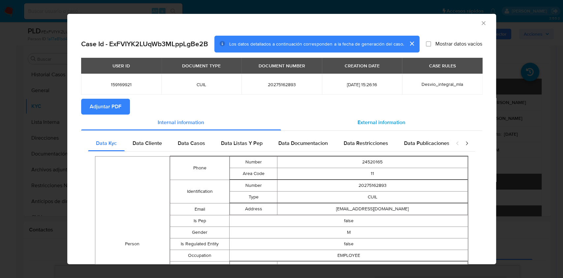
click at [363, 127] on div "External information" at bounding box center [381, 123] width 201 height 16
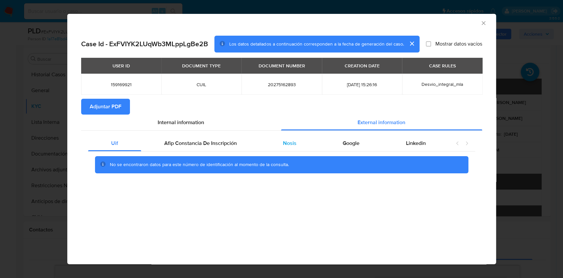
click at [289, 142] on span "Nosis" at bounding box center [290, 143] width 14 height 8
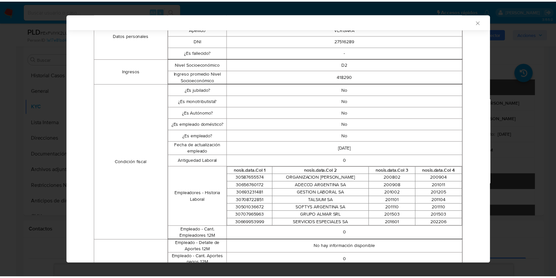
scroll to position [130, 0]
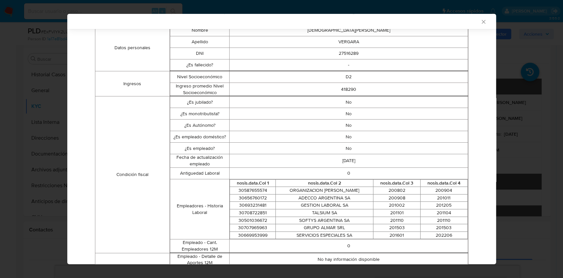
click at [422, 23] on icon "Cerrar ventana" at bounding box center [483, 21] width 7 height 7
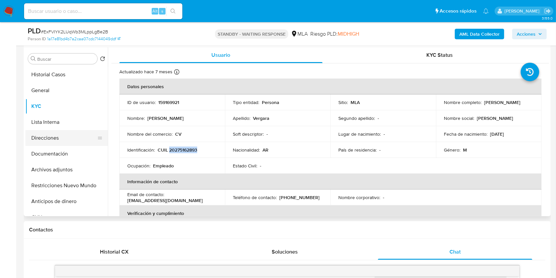
drag, startPoint x: 79, startPoint y: 151, endPoint x: 76, endPoint y: 137, distance: 14.6
click at [79, 151] on button "Documentación" at bounding box center [66, 154] width 82 height 16
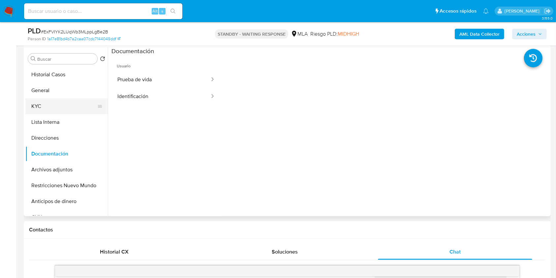
click at [65, 102] on button "KYC" at bounding box center [63, 106] width 77 height 16
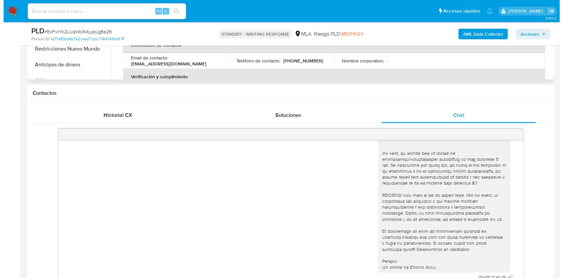
scroll to position [256, 0]
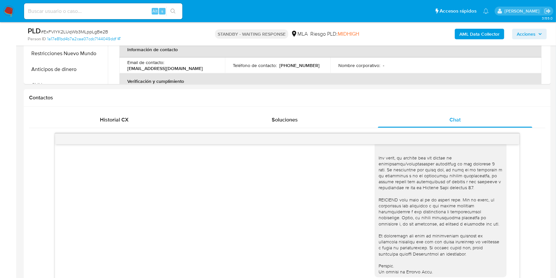
click at [422, 33] on b "AML Data Collector" at bounding box center [480, 34] width 40 height 11
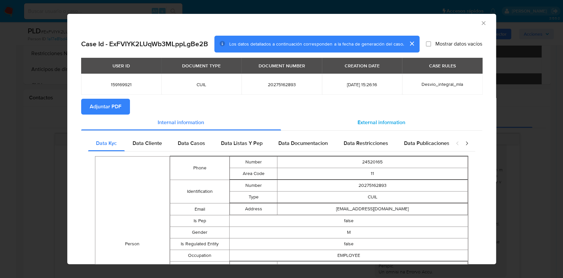
click at [381, 112] on section "Adjuntar PDF" at bounding box center [281, 107] width 401 height 16
click at [377, 126] on span "External information" at bounding box center [382, 122] width 48 height 8
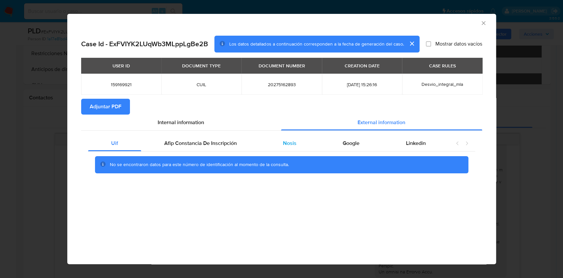
click at [305, 141] on div "Nosis" at bounding box center [290, 143] width 60 height 16
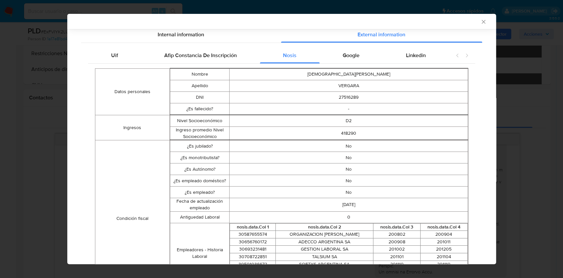
scroll to position [174, 0]
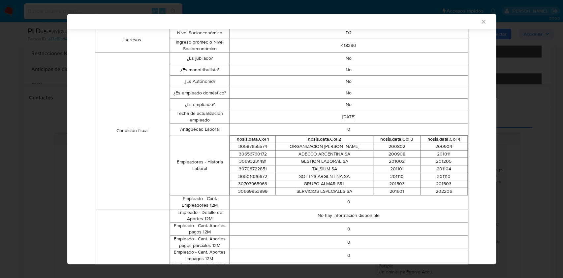
click at [48, 107] on div "AML Data Collector Case Id - ExFVIYK2LUqWb3MLppLgBe2B Los datos detallados a co…" at bounding box center [281, 139] width 563 height 278
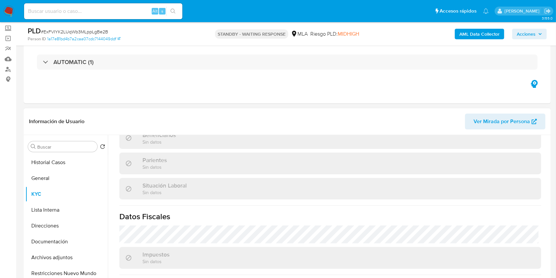
scroll to position [341, 0]
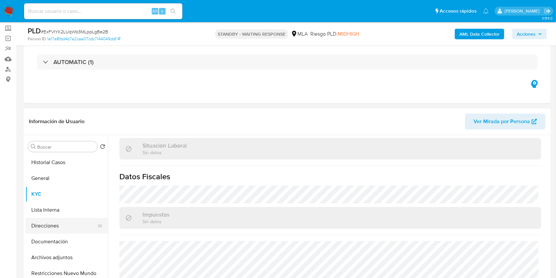
click at [72, 208] on button "Direcciones" at bounding box center [63, 226] width 77 height 16
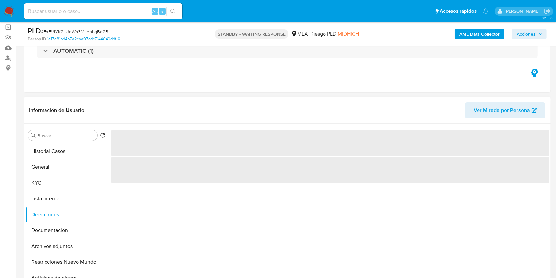
scroll to position [80, 0]
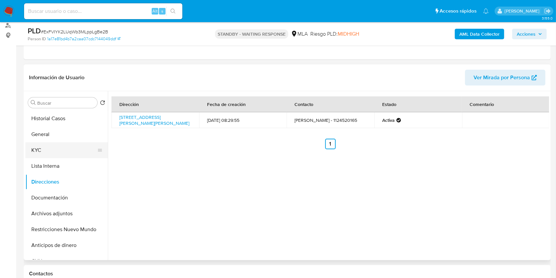
click at [50, 150] on button "KYC" at bounding box center [63, 150] width 77 height 16
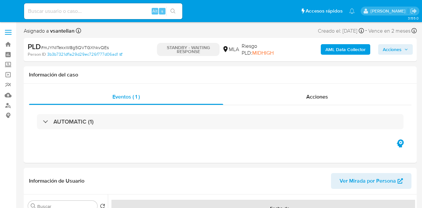
select select "10"
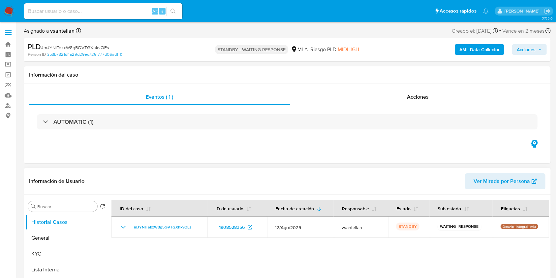
scroll to position [176, 0]
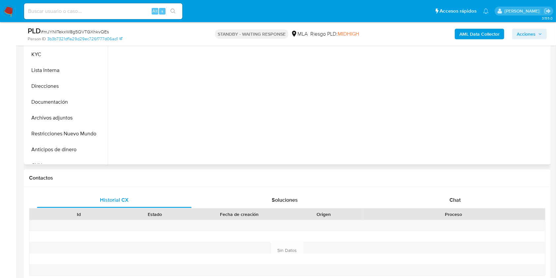
drag, startPoint x: 431, startPoint y: 202, endPoint x: 519, endPoint y: 124, distance: 117.3
click at [422, 202] on div "Chat" at bounding box center [455, 200] width 155 height 16
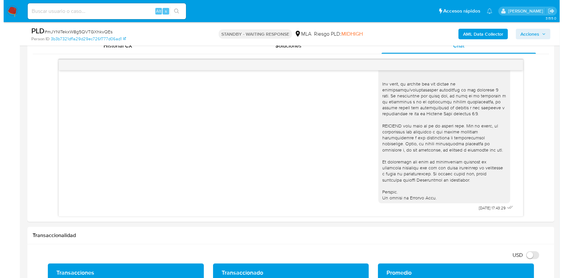
scroll to position [125, 0]
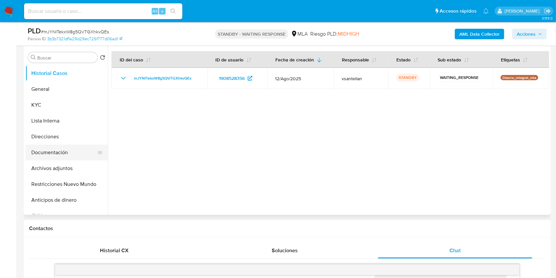
click at [49, 158] on button "Documentación" at bounding box center [63, 153] width 77 height 16
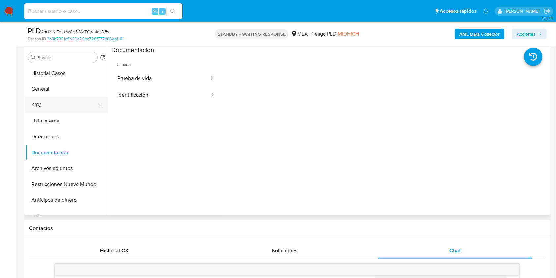
click at [50, 107] on button "KYC" at bounding box center [63, 105] width 77 height 16
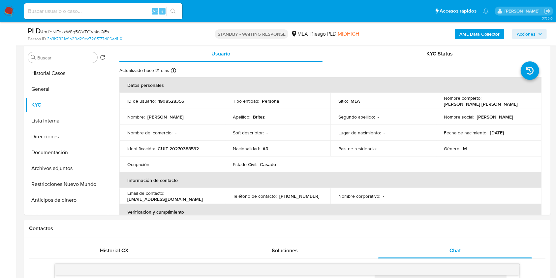
click at [422, 36] on b "AML Data Collector" at bounding box center [480, 34] width 40 height 11
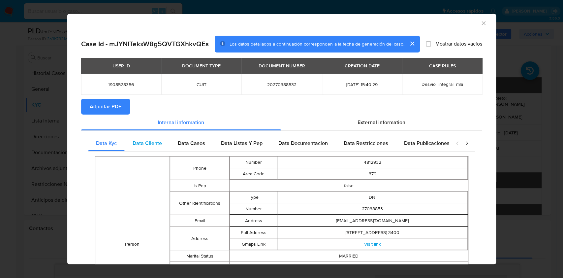
drag, startPoint x: 141, startPoint y: 144, endPoint x: 155, endPoint y: 142, distance: 14.7
click at [142, 144] on span "Data Cliente" at bounding box center [147, 143] width 29 height 8
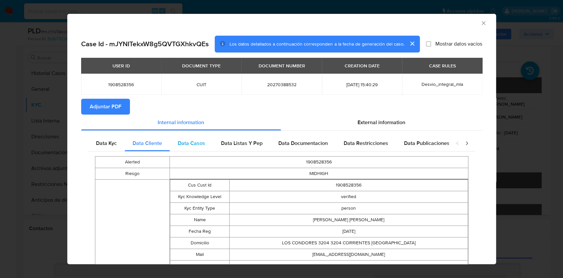
click at [187, 139] on div "Data Casos" at bounding box center [191, 143] width 43 height 16
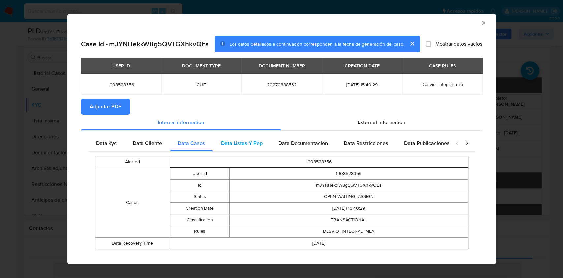
click at [239, 138] on div "Data Listas Y Pep" at bounding box center [241, 143] width 57 height 16
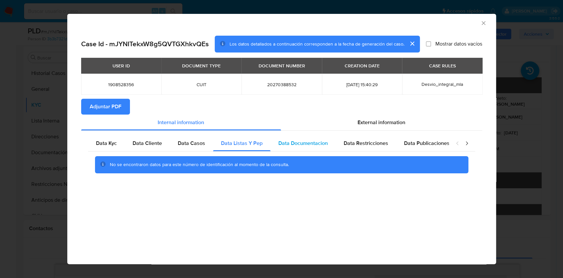
click at [309, 145] on span "Data Documentacion" at bounding box center [303, 143] width 49 height 8
click at [373, 150] on div "Data Restricciones" at bounding box center [366, 143] width 60 height 16
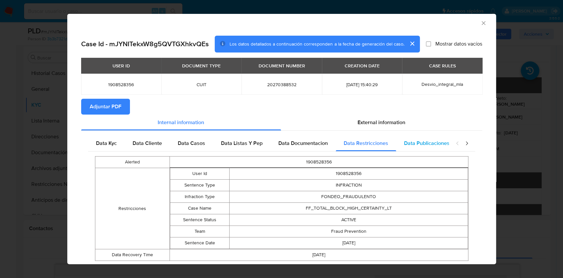
click at [422, 145] on span "Data Publicaciones" at bounding box center [427, 143] width 46 height 8
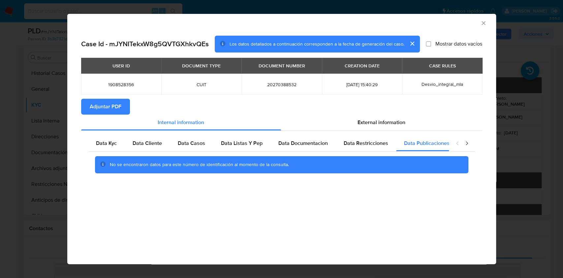
click at [422, 144] on icon "closure-recommendation-modal" at bounding box center [467, 143] width 7 height 7
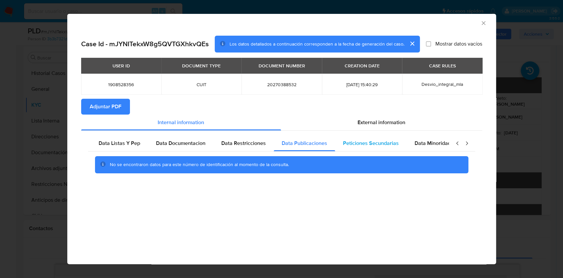
scroll to position [0, 129]
click at [365, 145] on span "Peticiones Secundarias" at bounding box center [365, 143] width 56 height 8
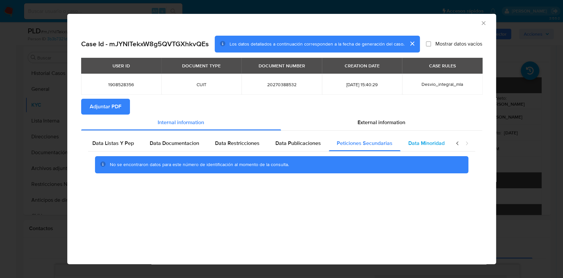
click at [417, 147] on span "Data Minoridad" at bounding box center [427, 143] width 36 height 8
click at [382, 131] on div "Data Kyc Data Cliente Data Casos Data Listas Y Pep Data Documentacion Data Rest…" at bounding box center [281, 157] width 401 height 52
drag, startPoint x: 336, startPoint y: 125, endPoint x: 341, endPoint y: 125, distance: 4.9
click at [340, 125] on div "External information" at bounding box center [381, 123] width 201 height 16
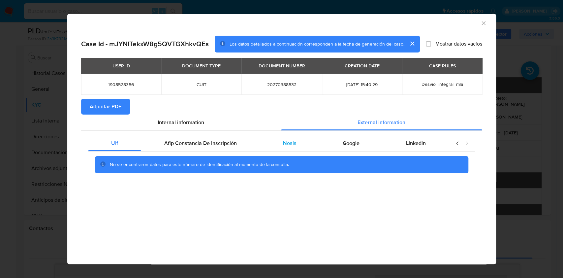
click at [275, 145] on div "Nosis" at bounding box center [290, 143] width 60 height 16
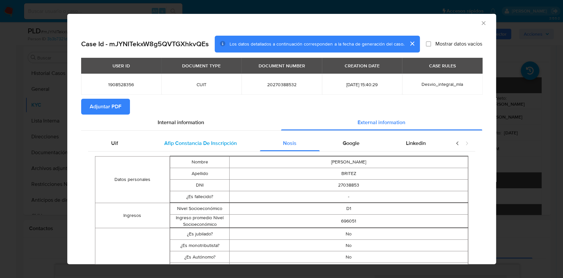
click at [216, 141] on span "Afip Constancia De Inscripción" at bounding box center [200, 143] width 73 height 8
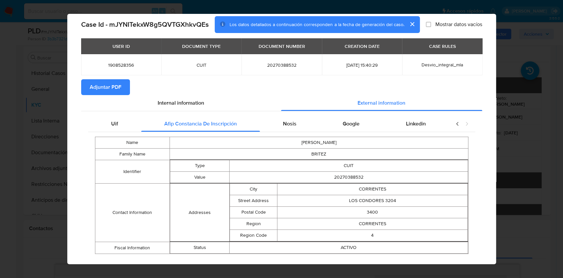
scroll to position [30, 0]
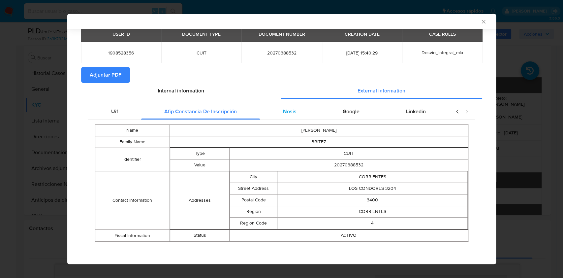
click at [307, 115] on div "Nosis" at bounding box center [290, 112] width 60 height 16
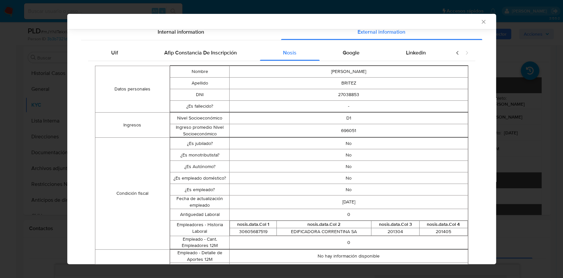
scroll to position [76, 0]
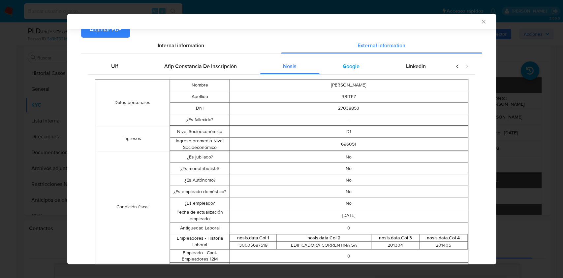
click at [362, 66] on div "Google" at bounding box center [351, 66] width 63 height 16
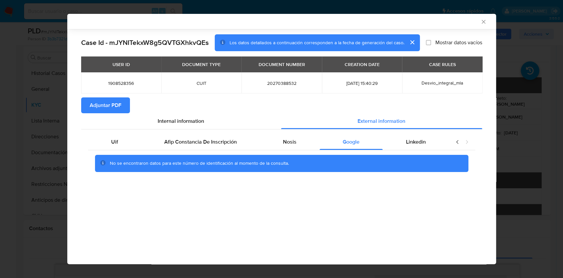
click at [422, 156] on div "No se encontraron datos para este número de identificación al momento de la con…" at bounding box center [282, 163] width 374 height 17
click at [419, 141] on span "Linkedin" at bounding box center [416, 142] width 20 height 8
click at [113, 103] on span "Adjuntar PDF" at bounding box center [106, 105] width 32 height 15
click at [422, 208] on div "AML Data Collector Case Id - mJYNITekxW8g5QVTGXhkvQEs Los datos detallados a co…" at bounding box center [281, 139] width 563 height 278
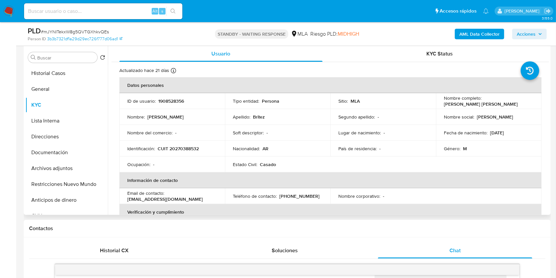
click at [180, 146] on p "CUIT 20270388532" at bounding box center [178, 149] width 41 height 6
copy p "20270388532"
click at [422, 31] on b "AML Data Collector" at bounding box center [480, 34] width 40 height 11
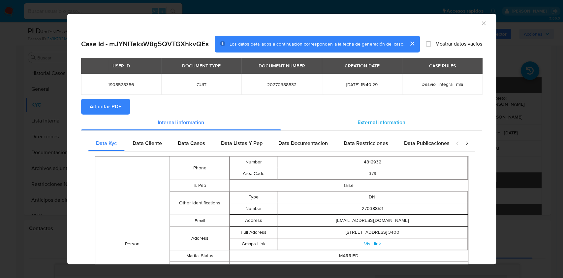
click at [378, 121] on span "External information" at bounding box center [382, 122] width 48 height 8
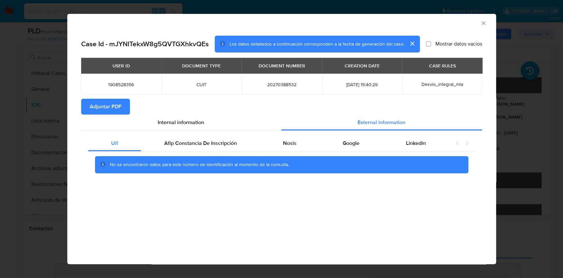
click at [308, 141] on div "Nosis" at bounding box center [290, 143] width 60 height 16
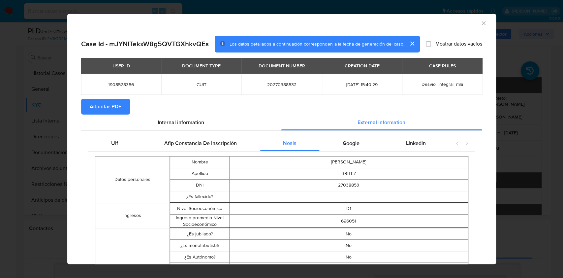
click at [0, 81] on div "AML Data Collector Case Id - mJYNITekxW8g5QVTGXhkvQEs Los datos detallados a co…" at bounding box center [281, 139] width 563 height 278
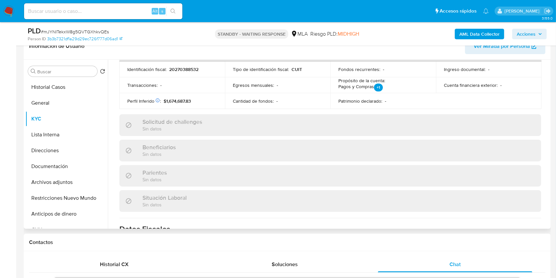
scroll to position [347, 0]
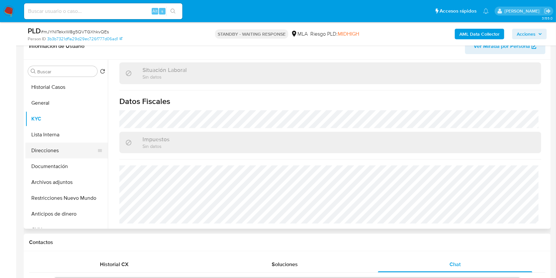
click at [71, 149] on button "Direcciones" at bounding box center [63, 151] width 77 height 16
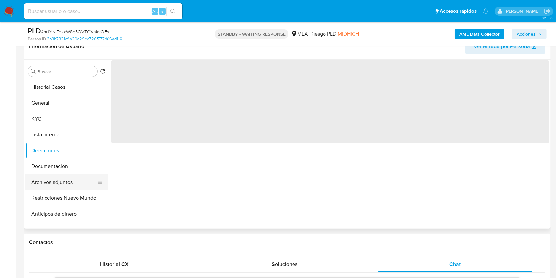
scroll to position [0, 0]
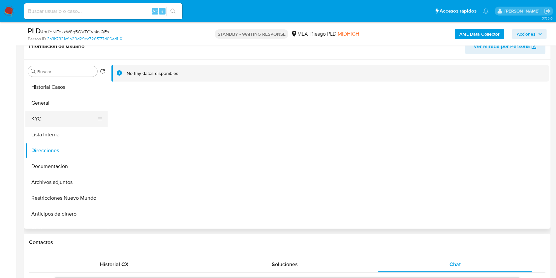
click at [50, 118] on button "KYC" at bounding box center [63, 119] width 77 height 16
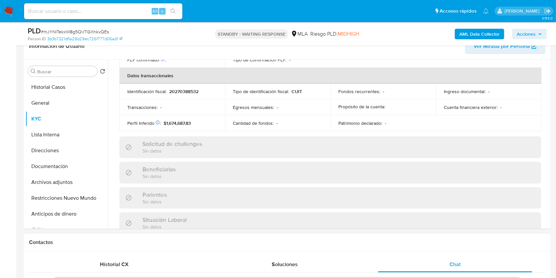
scroll to position [347, 0]
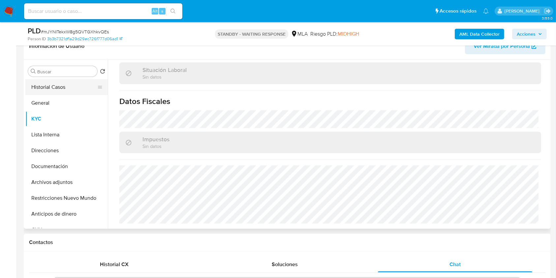
click at [56, 94] on ul "Historial Casos General KYC Lista Interna Direcciones Documentación Archivos ad…" at bounding box center [66, 153] width 82 height 149
click at [57, 102] on button "General" at bounding box center [63, 103] width 77 height 16
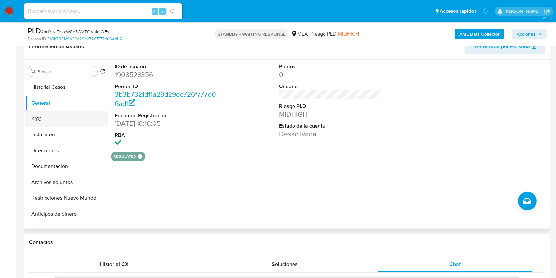
click at [59, 116] on button "KYC" at bounding box center [63, 119] width 77 height 16
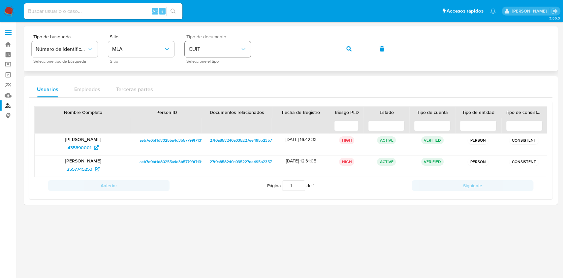
click at [224, 55] on div "Tipo de busqueda Número de identificación Seleccione tipo de búsqueda Sitio MLA…" at bounding box center [291, 48] width 518 height 29
click at [345, 48] on button "button" at bounding box center [349, 49] width 22 height 16
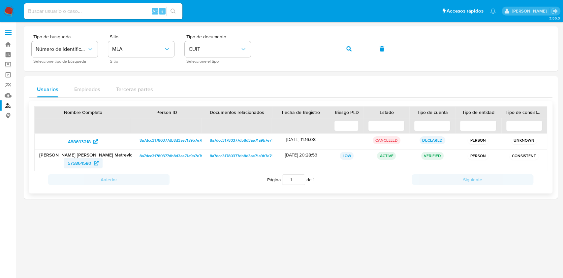
click at [80, 164] on span "575864580" at bounding box center [80, 163] width 24 height 11
click at [178, 43] on div "Tipo de busqueda Número de identificación Seleccione tipo de búsqueda Sitio MLA…" at bounding box center [291, 48] width 518 height 29
click at [339, 48] on button "button" at bounding box center [349, 49] width 22 height 16
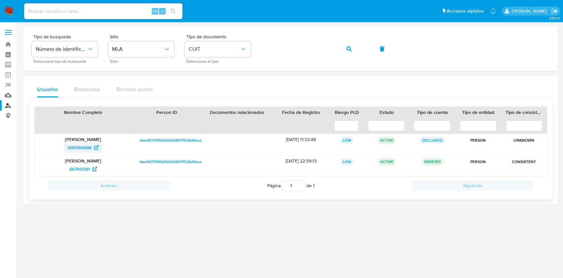
click at [82, 144] on span "695549468" at bounding box center [80, 147] width 24 height 11
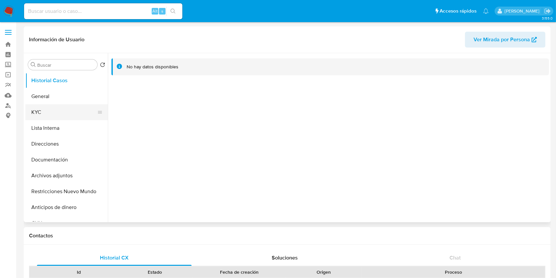
click at [52, 113] on button "KYC" at bounding box center [63, 112] width 77 height 16
select select "10"
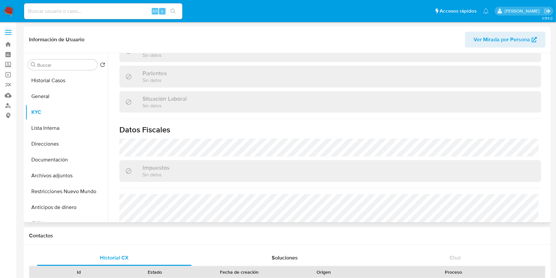
scroll to position [176, 0]
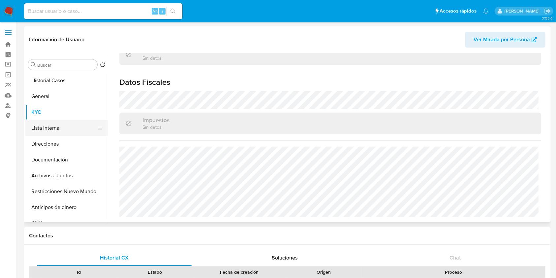
click at [63, 133] on button "Lista Interna" at bounding box center [63, 128] width 77 height 16
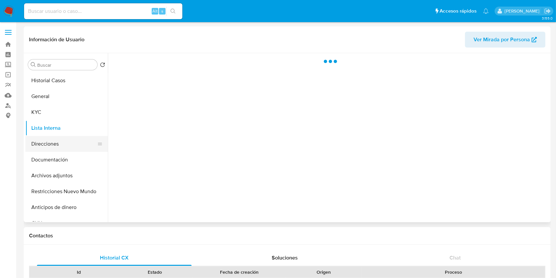
click at [61, 144] on button "Direcciones" at bounding box center [63, 144] width 77 height 16
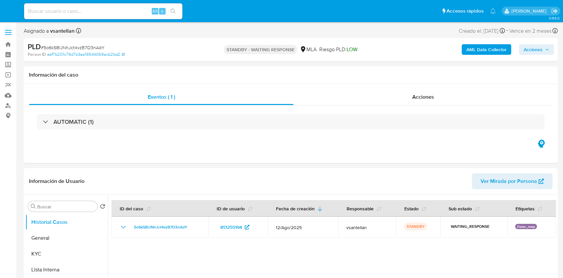
select select "10"
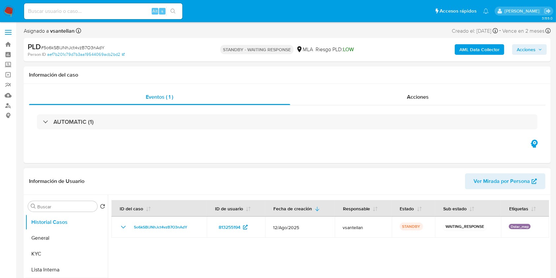
scroll to position [44, 0]
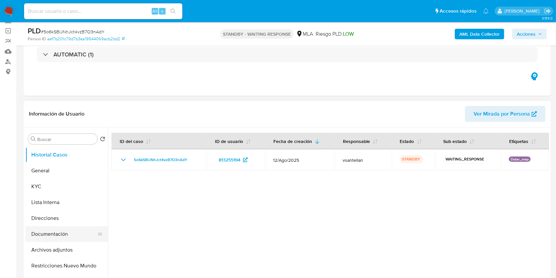
click at [60, 237] on button "Documentación" at bounding box center [63, 234] width 77 height 16
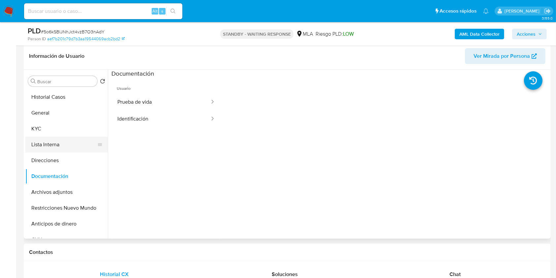
scroll to position [88, 0]
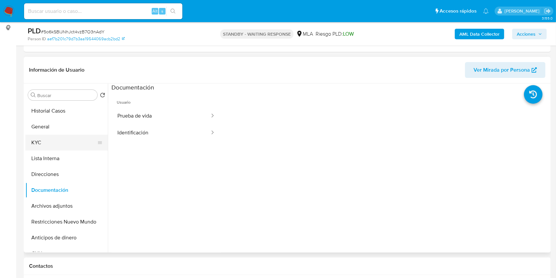
click at [69, 139] on button "KYC" at bounding box center [63, 143] width 77 height 16
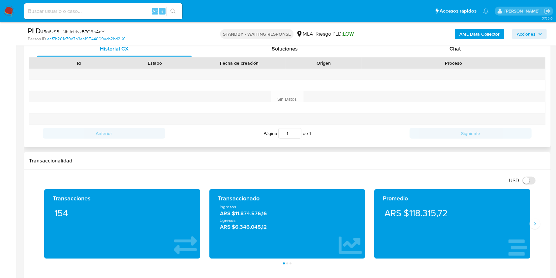
scroll to position [313, 0]
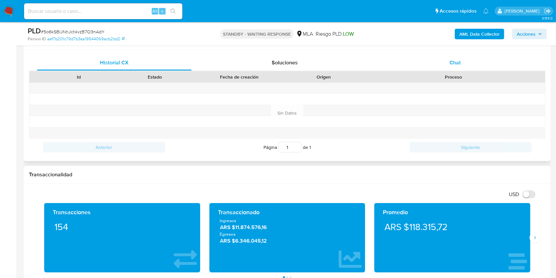
click at [461, 58] on div "Chat" at bounding box center [455, 63] width 155 height 16
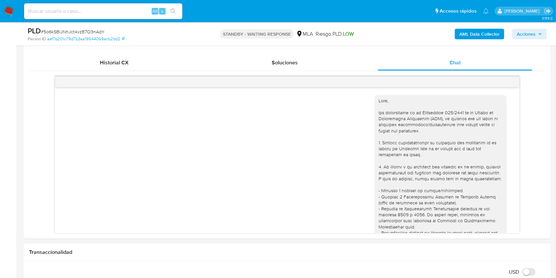
scroll to position [234, 0]
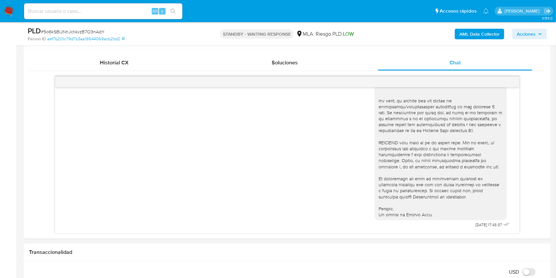
drag, startPoint x: 554, startPoint y: 105, endPoint x: 557, endPoint y: 98, distance: 7.5
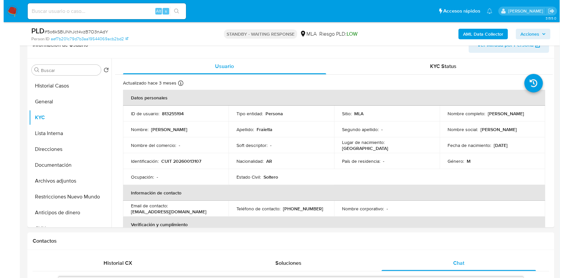
scroll to position [104, 0]
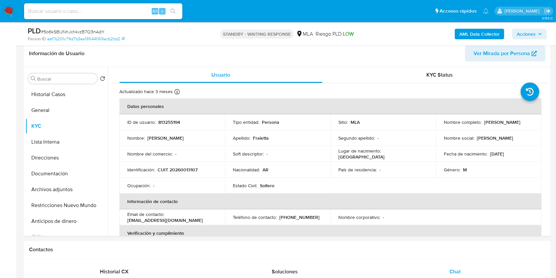
click at [466, 34] on b "AML Data Collector" at bounding box center [480, 34] width 40 height 11
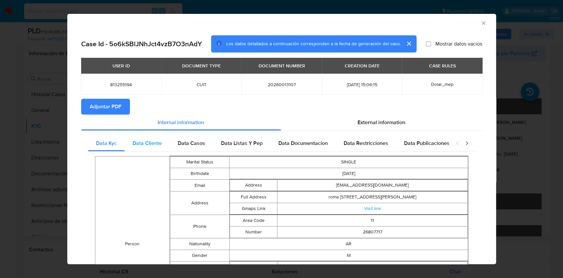
click at [132, 145] on div "Data Cliente" at bounding box center [147, 143] width 45 height 16
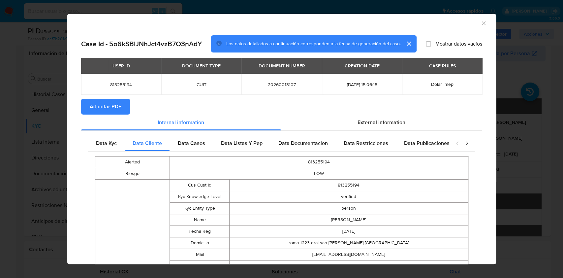
drag, startPoint x: 206, startPoint y: 146, endPoint x: 219, endPoint y: 151, distance: 13.9
click at [206, 146] on div "Data Casos" at bounding box center [191, 143] width 43 height 16
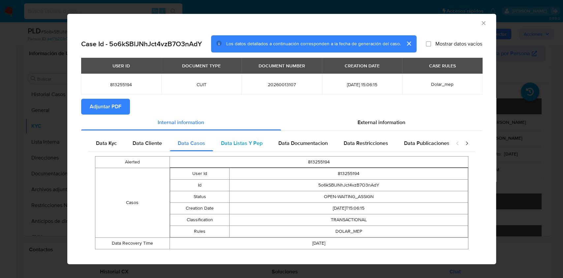
click at [225, 148] on div "Data Listas Y Pep" at bounding box center [241, 143] width 57 height 16
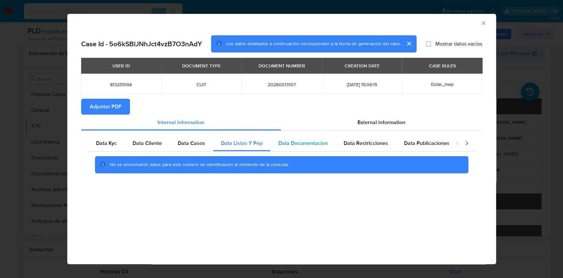
click at [280, 142] on span "Data Documentacion" at bounding box center [303, 143] width 49 height 8
drag, startPoint x: 382, startPoint y: 147, endPoint x: 436, endPoint y: 146, distance: 53.5
click at [383, 148] on div "Data Restricciones" at bounding box center [366, 143] width 60 height 16
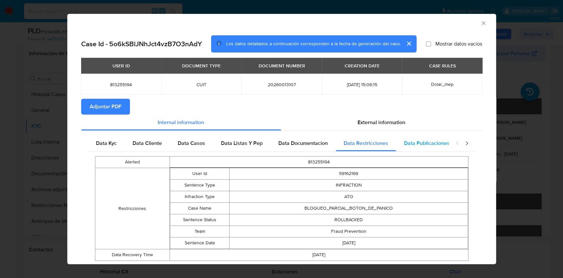
click at [437, 146] on span "Data Publicaciones" at bounding box center [427, 143] width 46 height 8
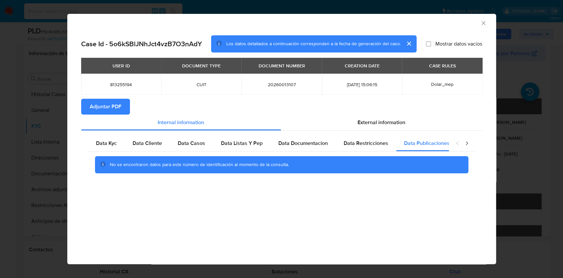
click at [465, 143] on icon "closure-recommendation-modal" at bounding box center [467, 143] width 7 height 7
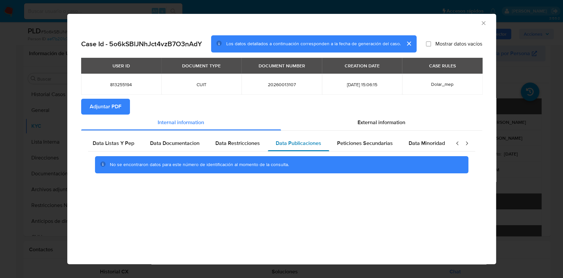
scroll to position [0, 129]
click at [349, 144] on span "Peticiones Secundarias" at bounding box center [365, 143] width 56 height 8
click at [433, 150] on div "Data Minoridad" at bounding box center [427, 143] width 52 height 16
click at [396, 129] on div "External information" at bounding box center [381, 123] width 201 height 16
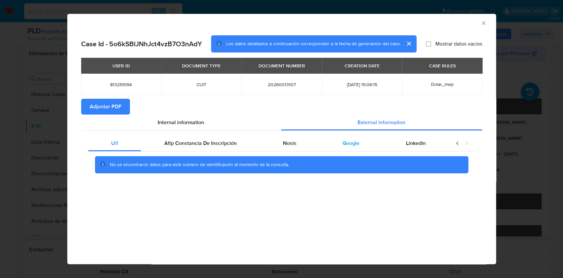
scroll to position [0, 0]
click at [238, 144] on div "Afip Constancia De Inscripción" at bounding box center [200, 143] width 119 height 16
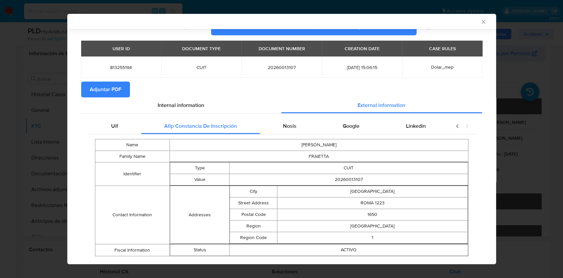
scroll to position [30, 0]
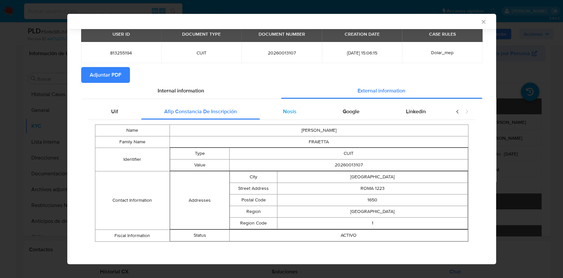
click at [279, 115] on div "Nosis" at bounding box center [290, 112] width 60 height 16
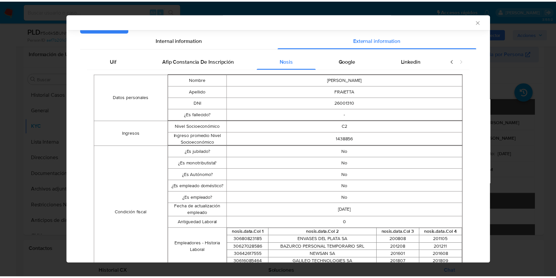
scroll to position [0, 0]
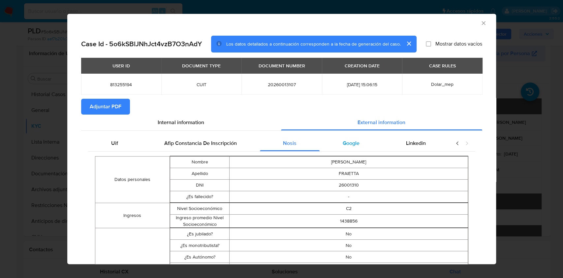
click at [356, 141] on div "Google" at bounding box center [351, 143] width 63 height 16
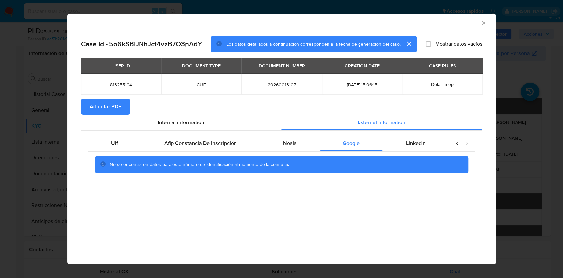
click at [102, 108] on span "Adjuntar PDF" at bounding box center [106, 106] width 32 height 15
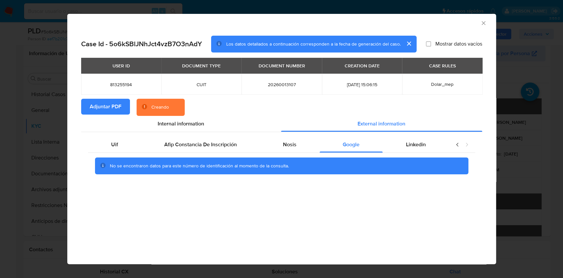
drag, startPoint x: 423, startPoint y: 147, endPoint x: 450, endPoint y: 189, distance: 49.8
click at [423, 147] on span "Linkedin" at bounding box center [416, 145] width 20 height 8
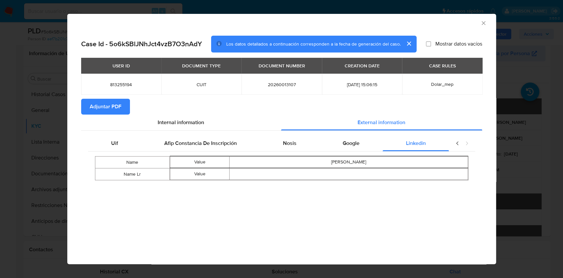
click at [484, 24] on icon "Cerrar ventana" at bounding box center [483, 23] width 7 height 7
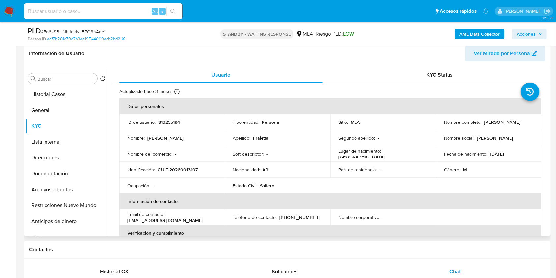
click at [188, 170] on p "CUIT 20260013107" at bounding box center [178, 170] width 40 height 6
copy p "20260013107"
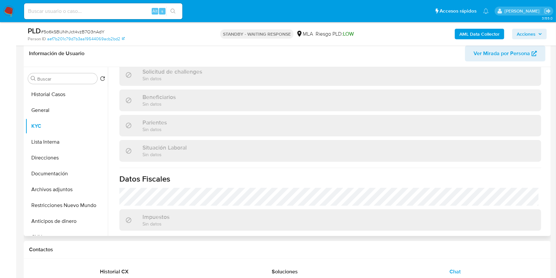
scroll to position [308, 0]
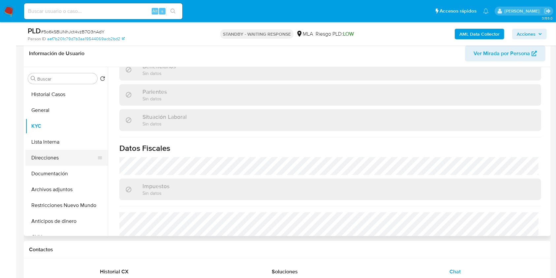
click at [88, 158] on button "Direcciones" at bounding box center [63, 158] width 77 height 16
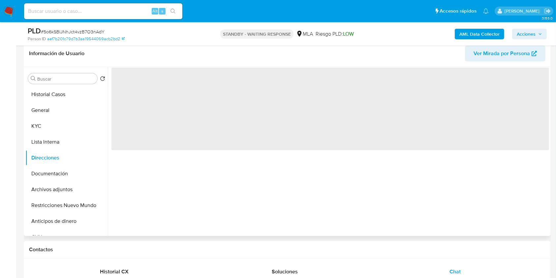
scroll to position [0, 0]
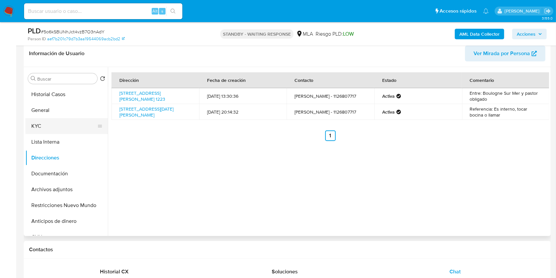
click at [69, 127] on button "KYC" at bounding box center [63, 126] width 77 height 16
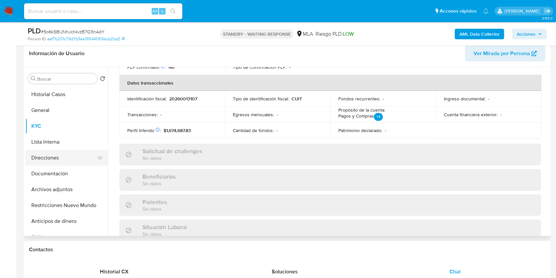
scroll to position [347, 0]
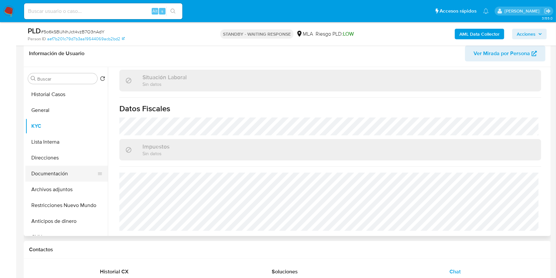
click at [67, 174] on button "Documentación" at bounding box center [63, 174] width 77 height 16
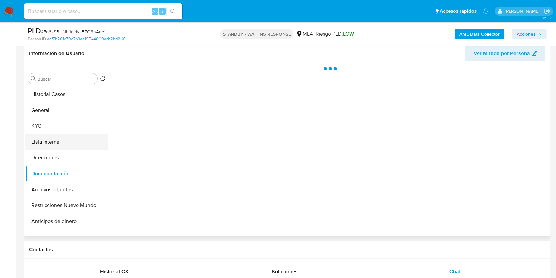
scroll to position [0, 0]
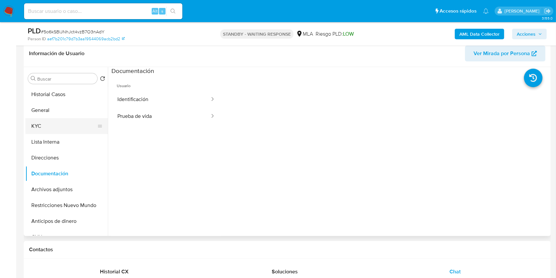
click at [58, 120] on button "KYC" at bounding box center [63, 126] width 77 height 16
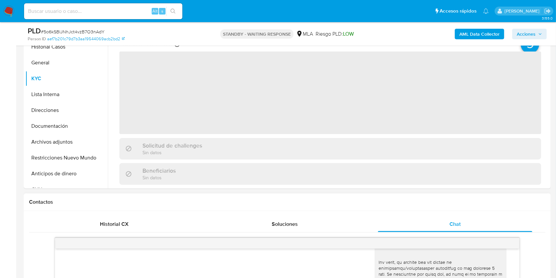
scroll to position [280, 0]
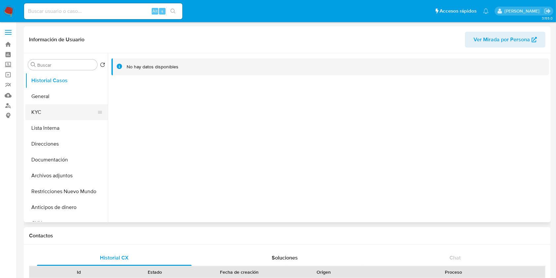
select select "10"
click at [63, 114] on button "KYC" at bounding box center [63, 112] width 77 height 16
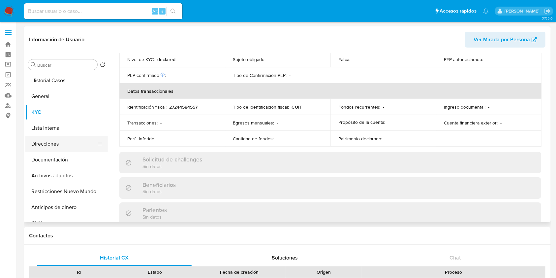
scroll to position [332, 0]
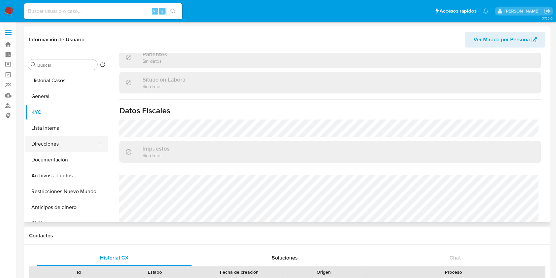
click at [57, 140] on button "Direcciones" at bounding box center [63, 144] width 77 height 16
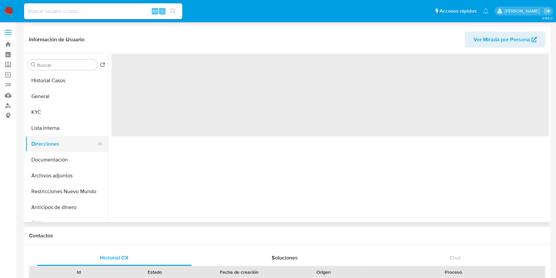
scroll to position [0, 0]
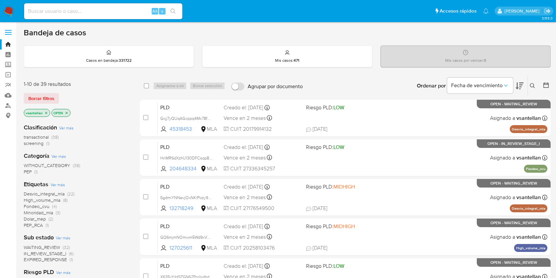
click at [532, 81] on div "Ingrese ID de usuario o caso Buscar Borrar filtros" at bounding box center [533, 86] width 11 height 20
click at [535, 82] on button at bounding box center [533, 86] width 11 height 8
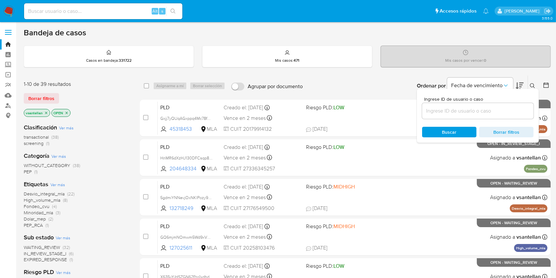
click at [471, 112] on input at bounding box center [478, 111] width 112 height 9
type input "183939862"
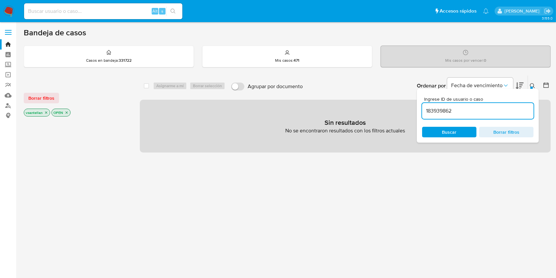
click at [532, 83] on icon at bounding box center [532, 85] width 5 height 5
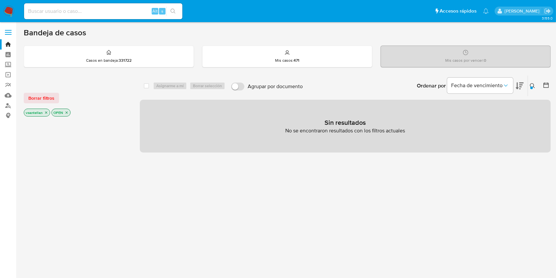
click at [67, 112] on icon "close-filter" at bounding box center [67, 113] width 4 height 4
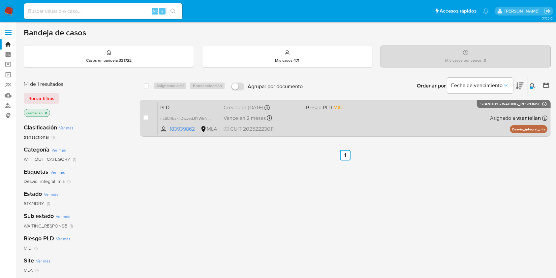
click at [362, 125] on div "PLD nL6C4bzkTDwJedJlYWENCc4j 183939862 MLA Riesgo PLD: MID Creado el: [DATE] Cr…" at bounding box center [353, 117] width 390 height 33
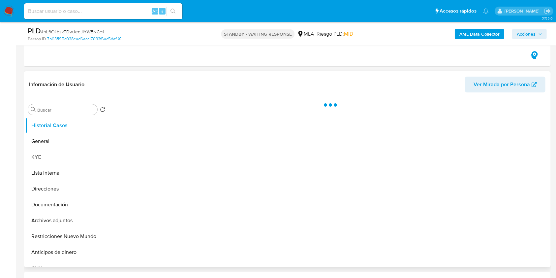
scroll to position [132, 0]
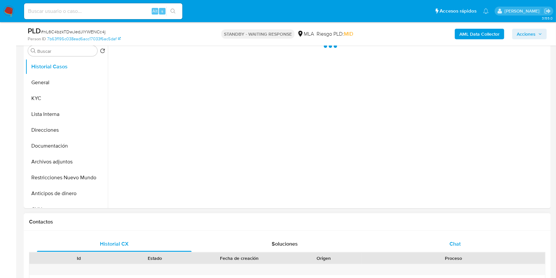
click at [473, 249] on div "Chat" at bounding box center [455, 244] width 155 height 16
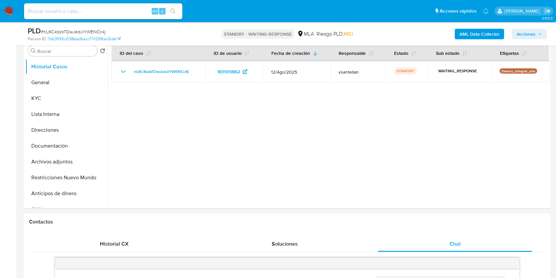
scroll to position [234, 0]
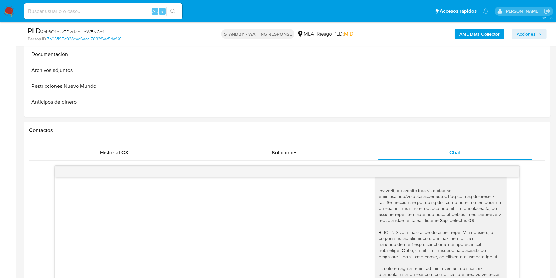
select select "10"
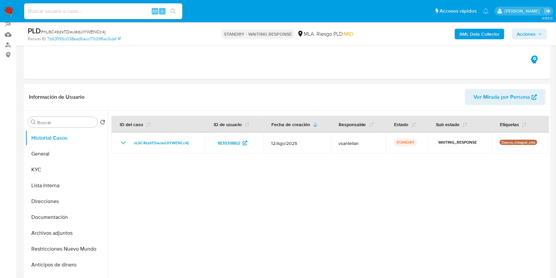
scroll to position [55, 0]
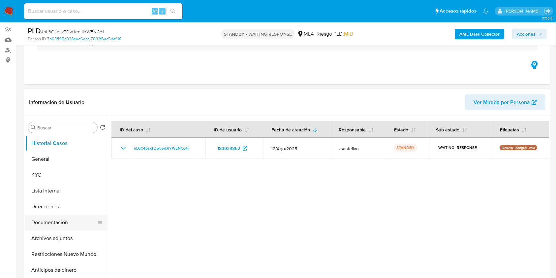
click at [73, 222] on button "Documentación" at bounding box center [63, 222] width 77 height 16
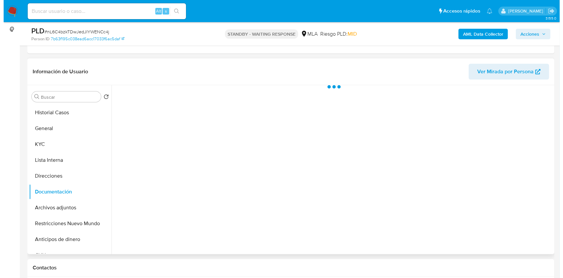
scroll to position [99, 0]
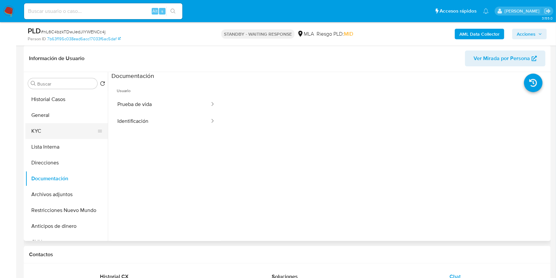
click at [54, 128] on button "KYC" at bounding box center [63, 131] width 77 height 16
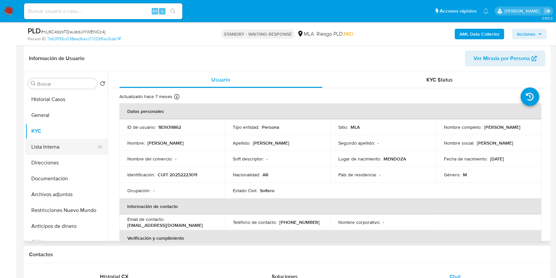
drag, startPoint x: 80, startPoint y: 180, endPoint x: 59, endPoint y: 143, distance: 42.8
click at [80, 180] on button "Documentación" at bounding box center [66, 179] width 82 height 16
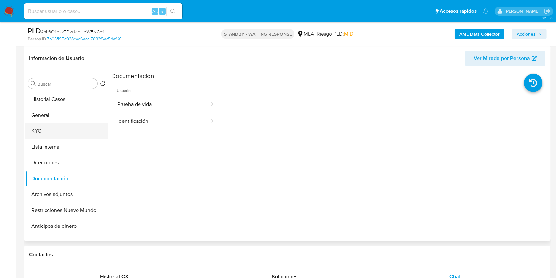
click at [52, 129] on button "KYC" at bounding box center [63, 131] width 77 height 16
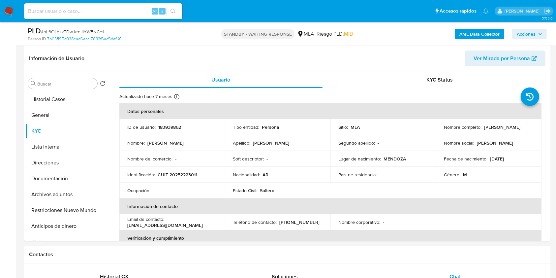
click at [467, 33] on b "AML Data Collector" at bounding box center [480, 34] width 40 height 11
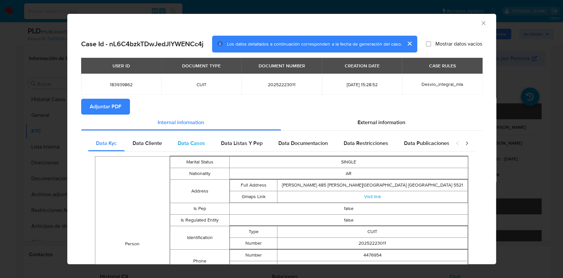
drag, startPoint x: 153, startPoint y: 140, endPoint x: 177, endPoint y: 141, distance: 24.5
click at [153, 140] on span "Data Cliente" at bounding box center [147, 143] width 29 height 8
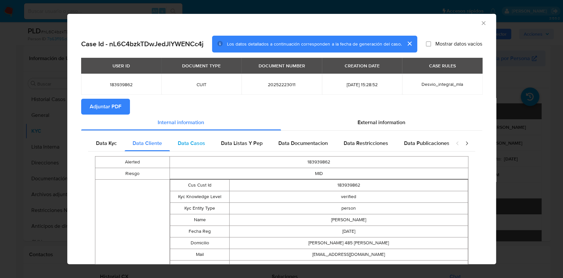
click at [185, 140] on span "Data Casos" at bounding box center [191, 143] width 27 height 8
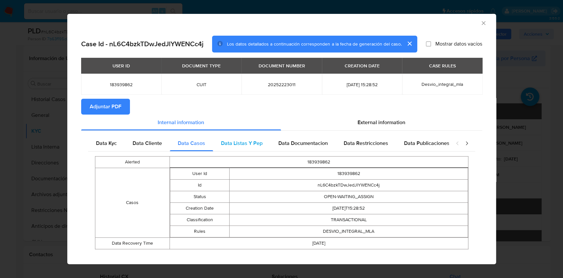
click at [235, 138] on div "Data Listas Y Pep" at bounding box center [241, 143] width 57 height 16
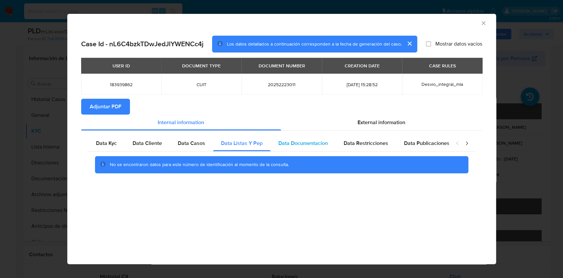
click at [281, 135] on div "Data Documentacion" at bounding box center [303, 143] width 65 height 16
drag, startPoint x: 358, startPoint y: 147, endPoint x: 433, endPoint y: 148, distance: 74.9
click at [358, 147] on div "Data Restricciones" at bounding box center [366, 143] width 60 height 16
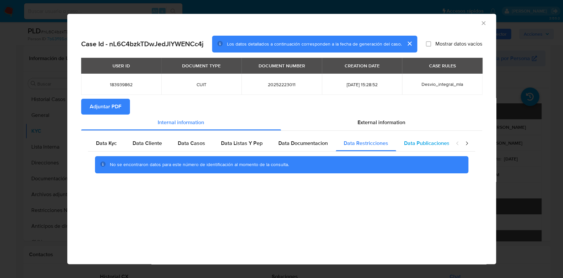
drag, startPoint x: 433, startPoint y: 148, endPoint x: 436, endPoint y: 146, distance: 3.4
click at [433, 148] on div "Data Publicaciones" at bounding box center [426, 143] width 61 height 16
click at [470, 140] on icon "closure-recommendation-modal" at bounding box center [467, 143] width 7 height 7
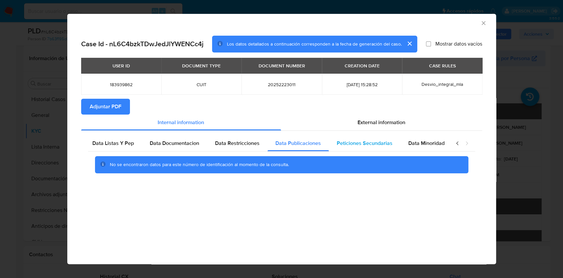
click at [392, 135] on div "Peticiones Secundarias" at bounding box center [365, 143] width 72 height 16
click at [430, 145] on span "Data Minoridad" at bounding box center [427, 143] width 36 height 8
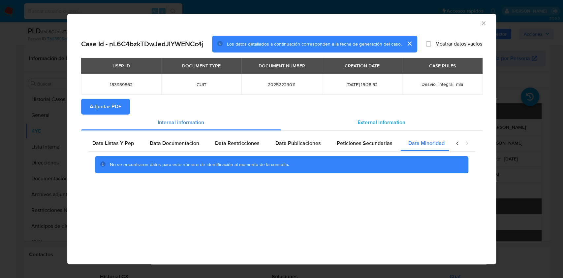
click at [399, 117] on div "External information" at bounding box center [381, 123] width 201 height 16
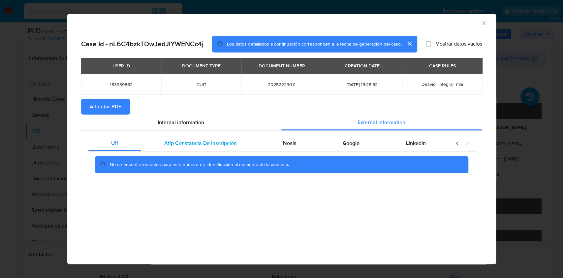
click at [242, 142] on div "Afip Constancia De Inscripción" at bounding box center [200, 143] width 119 height 16
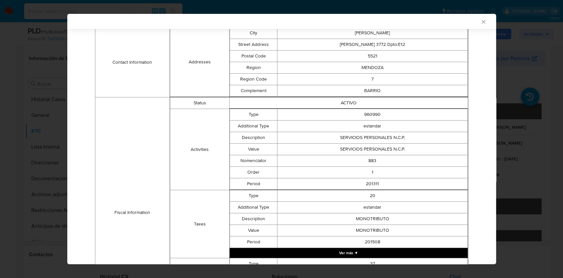
scroll to position [42, 0]
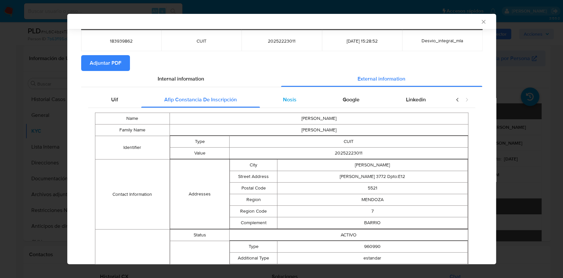
drag, startPoint x: 294, startPoint y: 102, endPoint x: 298, endPoint y: 101, distance: 4.0
click at [294, 102] on div "Nosis" at bounding box center [290, 100] width 60 height 16
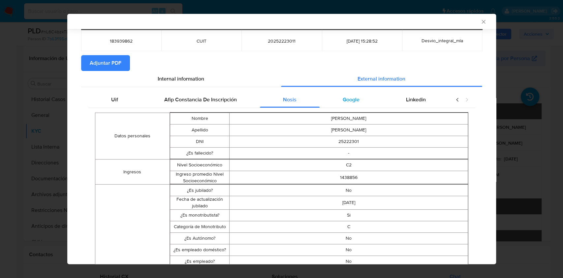
click at [354, 99] on span "Google" at bounding box center [351, 100] width 17 height 8
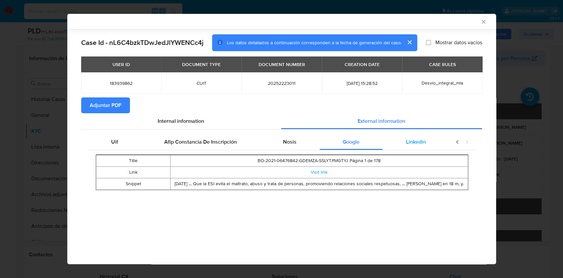
click at [411, 147] on div "Linkedin" at bounding box center [416, 142] width 66 height 16
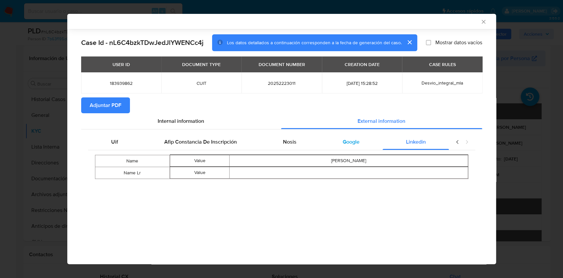
click at [341, 142] on div "Google" at bounding box center [351, 142] width 63 height 16
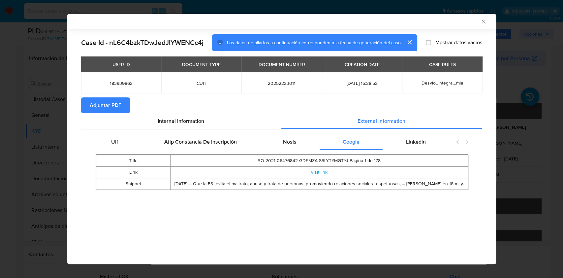
click at [119, 108] on span "Adjuntar PDF" at bounding box center [106, 105] width 32 height 15
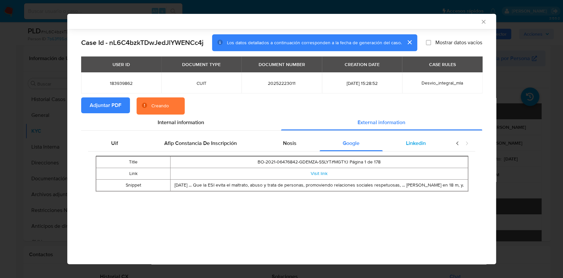
click at [421, 148] on div "Linkedin" at bounding box center [416, 143] width 66 height 16
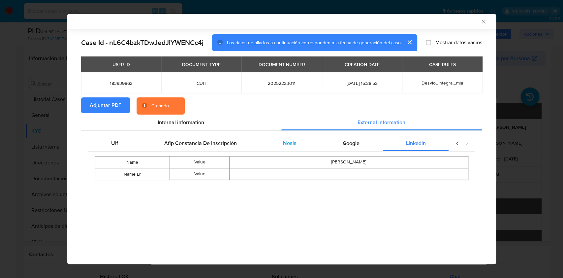
click at [298, 149] on div "Nosis" at bounding box center [290, 143] width 60 height 16
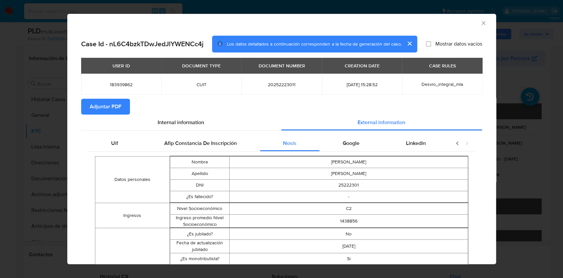
click at [30, 178] on div "AML Data Collector Case Id - nL6C4bzkTDwJedJlYWENCc4j Los datos detallados a co…" at bounding box center [281, 139] width 563 height 278
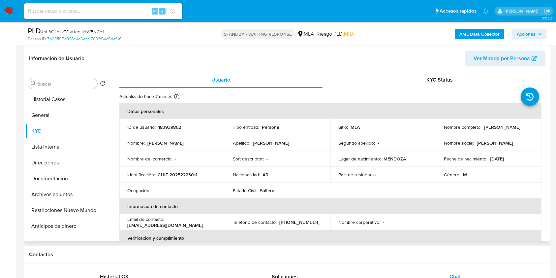
click at [185, 173] on p "CUIT 20252223011" at bounding box center [178, 175] width 40 height 6
copy p "20252223011"
click at [190, 174] on p "CUIT 20252223011" at bounding box center [178, 175] width 40 height 6
click at [190, 173] on p "CUIT 20252223011" at bounding box center [178, 175] width 40 height 6
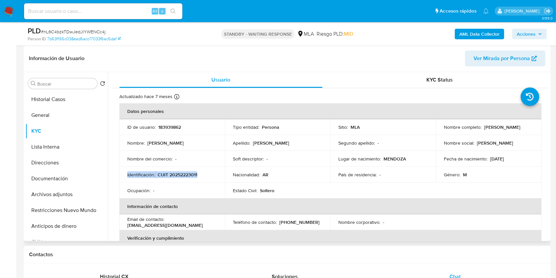
click at [190, 173] on p "CUIT 20252223011" at bounding box center [178, 175] width 40 height 6
click at [196, 187] on div "Ocupación : -" at bounding box center [172, 190] width 90 height 6
click at [186, 174] on p "CUIT 20252223011" at bounding box center [178, 175] width 40 height 6
copy p "20252223011"
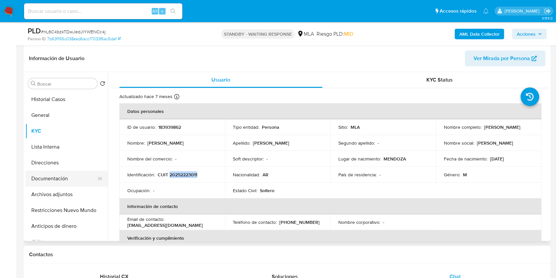
click at [75, 180] on button "Documentación" at bounding box center [63, 179] width 77 height 16
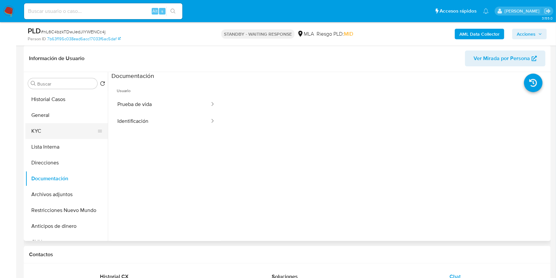
click at [59, 133] on button "KYC" at bounding box center [63, 131] width 77 height 16
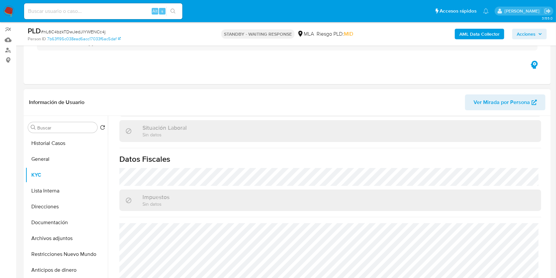
scroll to position [347, 0]
click at [61, 212] on button "Direcciones" at bounding box center [63, 207] width 77 height 16
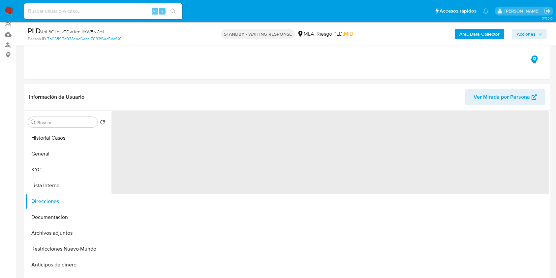
scroll to position [55, 0]
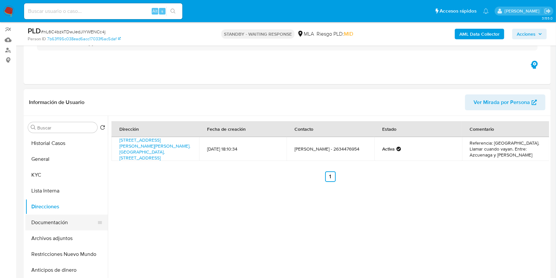
click at [52, 222] on button "Documentación" at bounding box center [63, 222] width 77 height 16
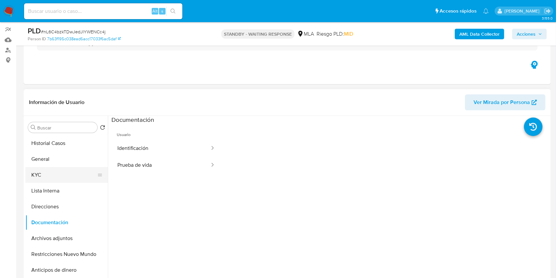
click at [56, 178] on button "KYC" at bounding box center [63, 175] width 77 height 16
